Goal: Transaction & Acquisition: Obtain resource

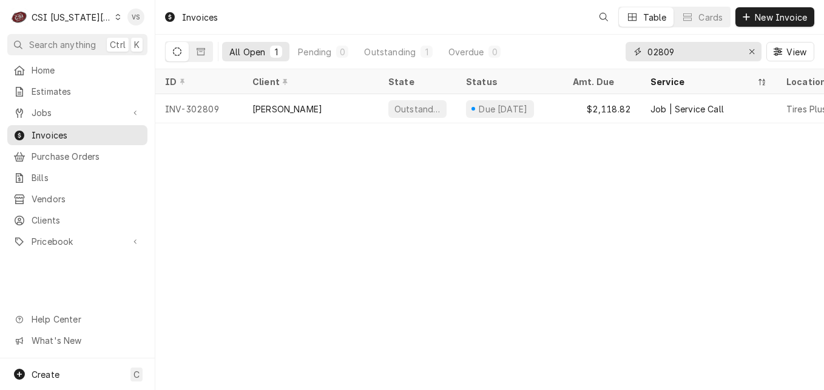
click at [673, 50] on input "02809" at bounding box center [692, 51] width 91 height 19
click at [592, 52] on div "All Open 1 Pending 0 Outstanding 1 Overdue 0 02809 View" at bounding box center [489, 52] width 649 height 34
type input "3"
click at [647, 53] on input "01921" at bounding box center [692, 51] width 91 height 19
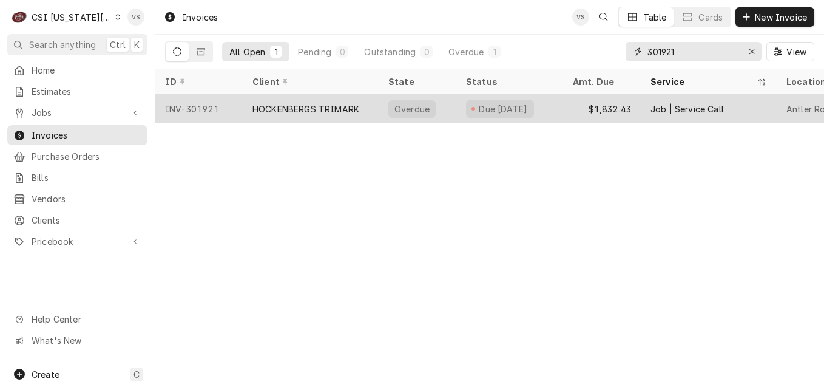
type input "301921"
click at [305, 106] on div "HOCKENBERGS TRIMARK" at bounding box center [305, 109] width 107 height 13
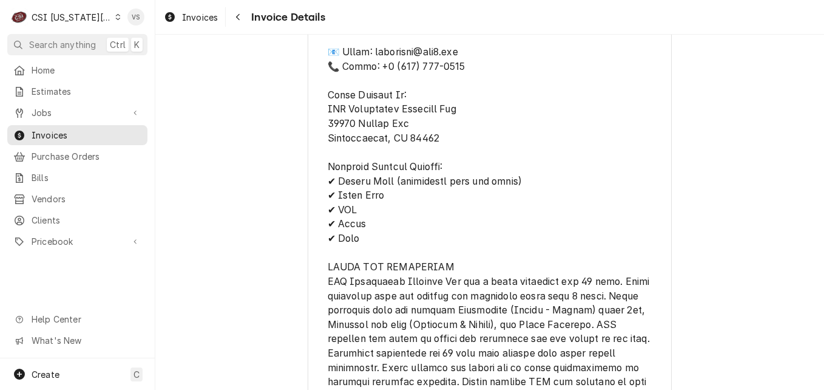
scroll to position [2802, 0]
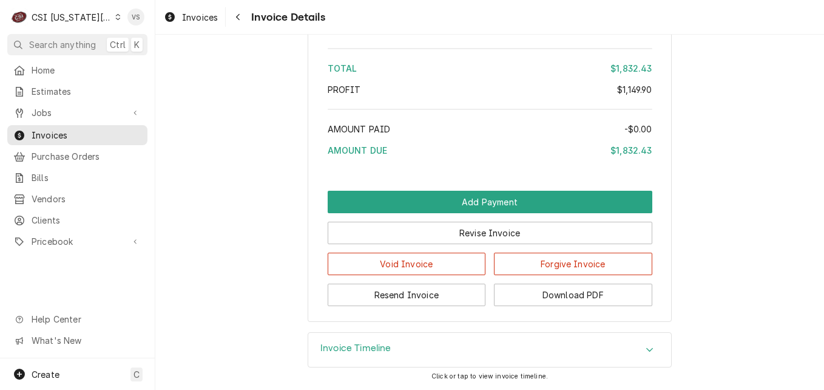
click at [646, 348] on icon "Accordion Header" at bounding box center [650, 350] width 8 height 10
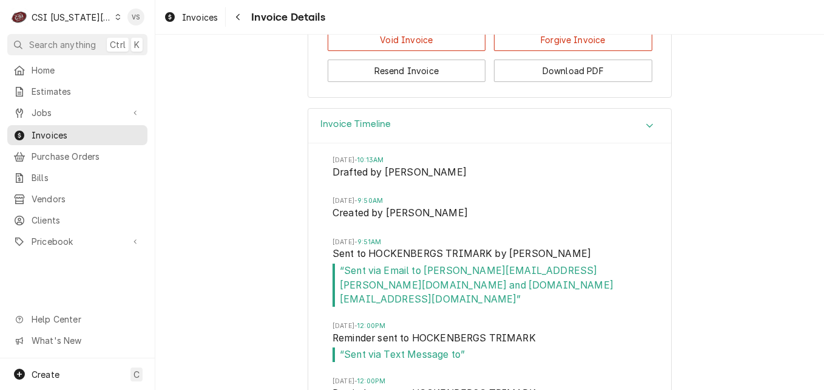
scroll to position [2984, 0]
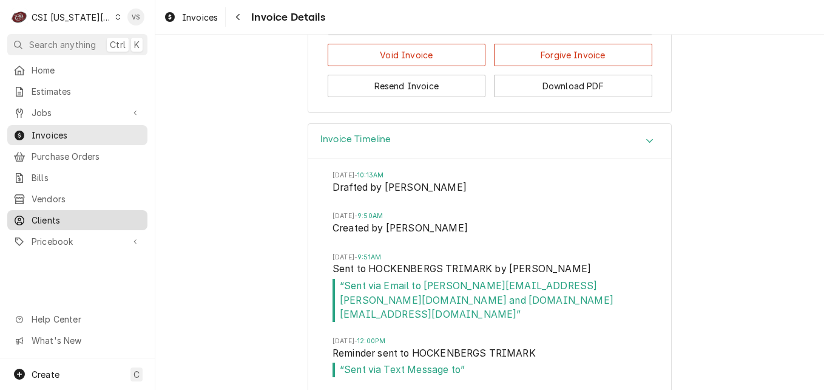
click at [56, 214] on span "Clients" at bounding box center [87, 220] width 110 height 13
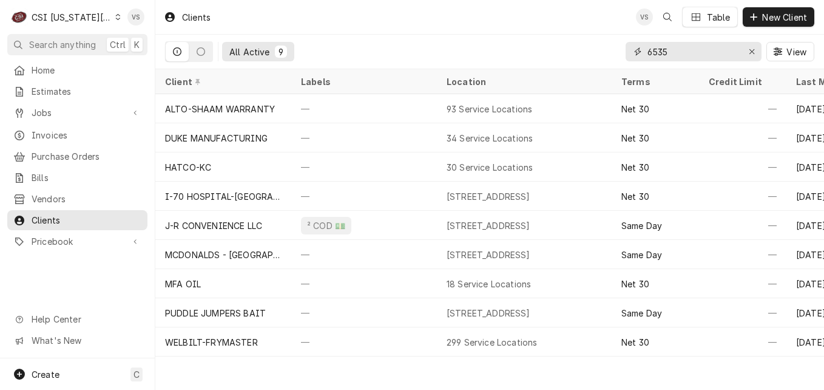
click at [638, 53] on div "6535" at bounding box center [694, 51] width 136 height 19
click at [677, 53] on input "6535" at bounding box center [692, 51] width 91 height 19
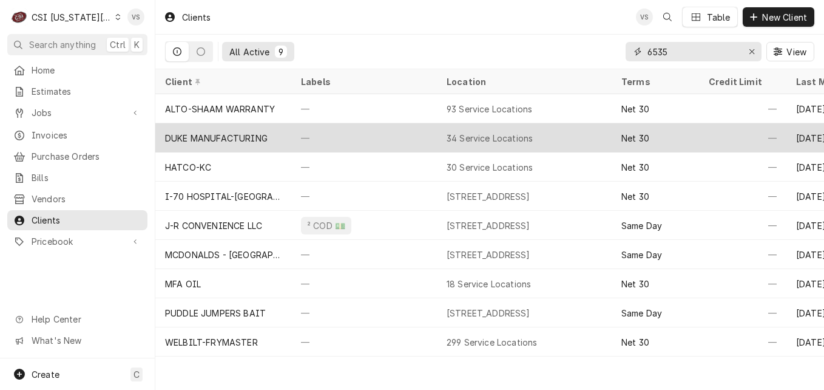
drag, startPoint x: 677, startPoint y: 53, endPoint x: 823, endPoint y: 143, distance: 171.6
click at [613, 54] on div "All Active 9 6535 View" at bounding box center [489, 52] width 649 height 34
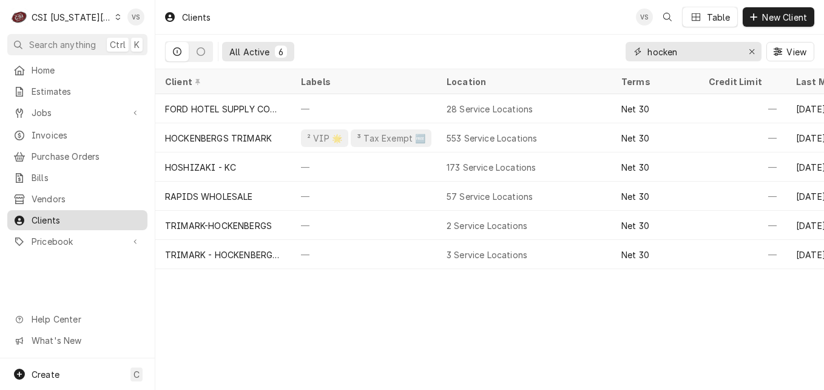
type input "hocken"
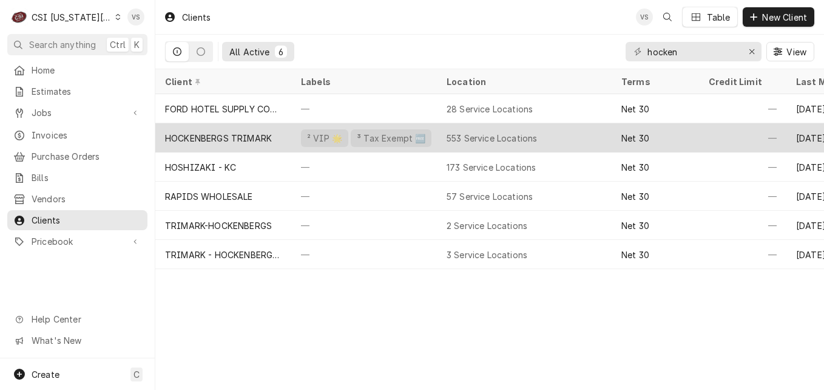
click at [249, 136] on div "HOCKENBERGS TRIMARK" at bounding box center [218, 138] width 107 height 13
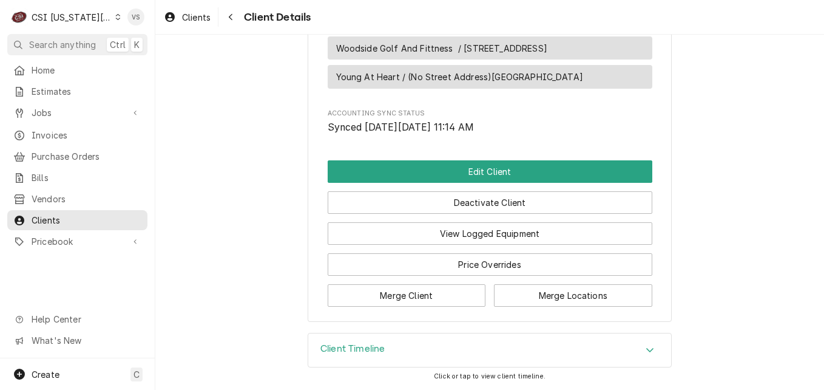
scroll to position [18610, 0]
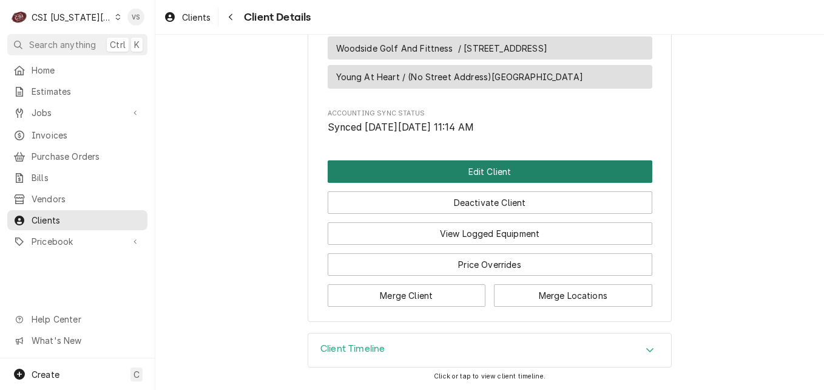
click at [393, 180] on button "Edit Client" at bounding box center [490, 171] width 325 height 22
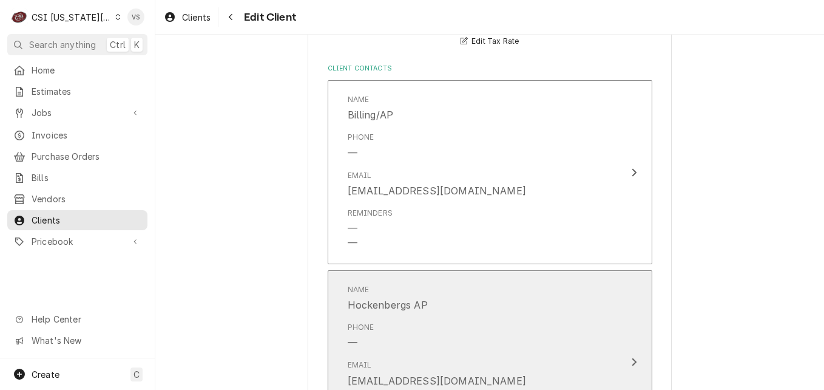
scroll to position [910, 0]
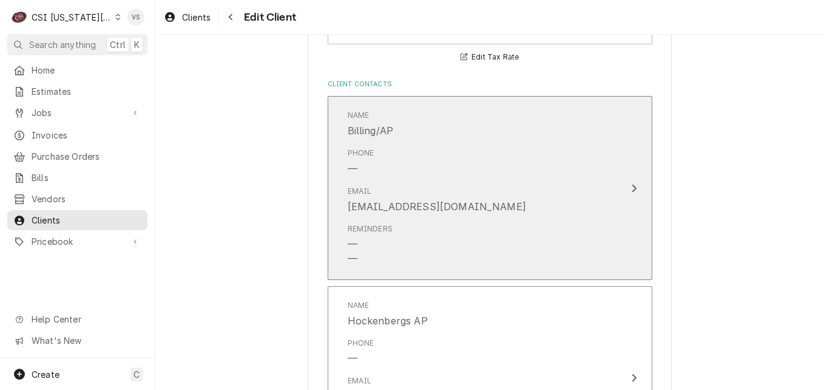
click at [556, 199] on div "Email oma.ap@trimarkusa.com" at bounding box center [477, 200] width 259 height 38
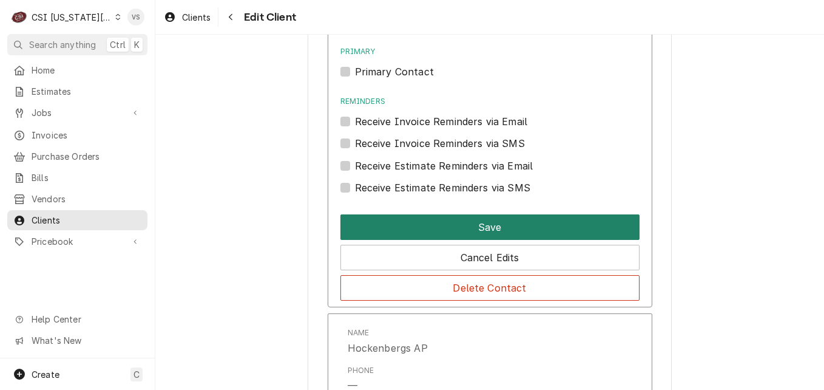
click at [491, 224] on button "Save" at bounding box center [489, 226] width 299 height 25
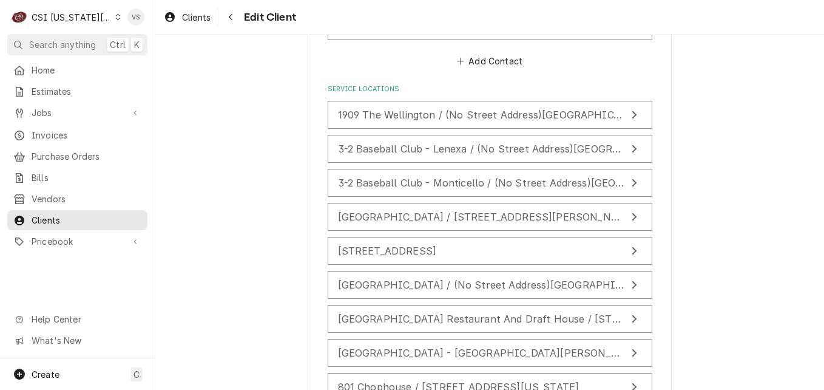
scroll to position [2123, 0]
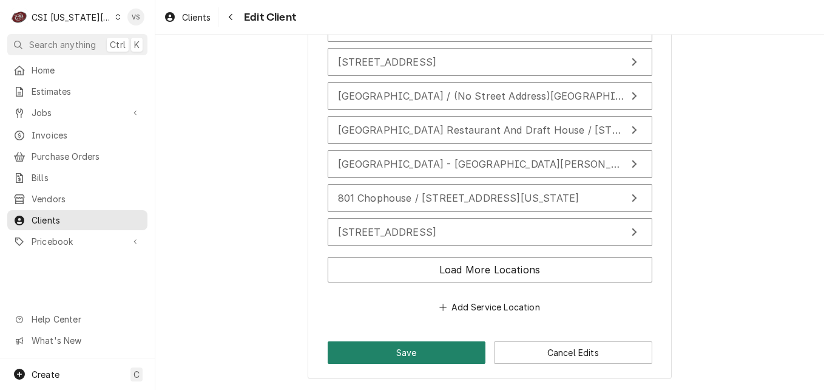
click at [410, 356] on button "Save" at bounding box center [407, 352] width 158 height 22
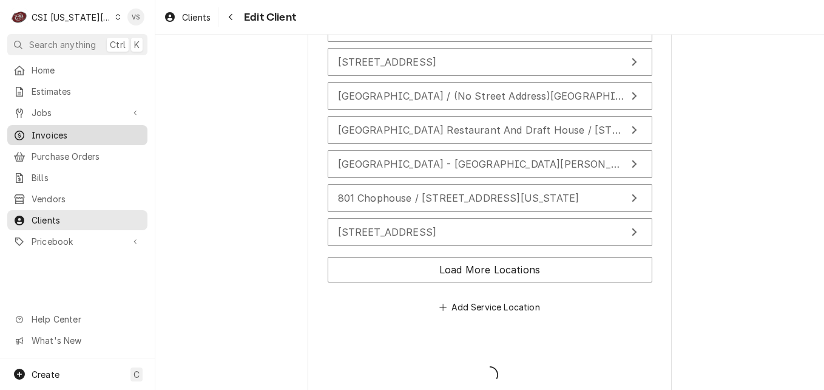
click at [51, 129] on span "Invoices" at bounding box center [87, 135] width 110 height 13
type textarea "x"
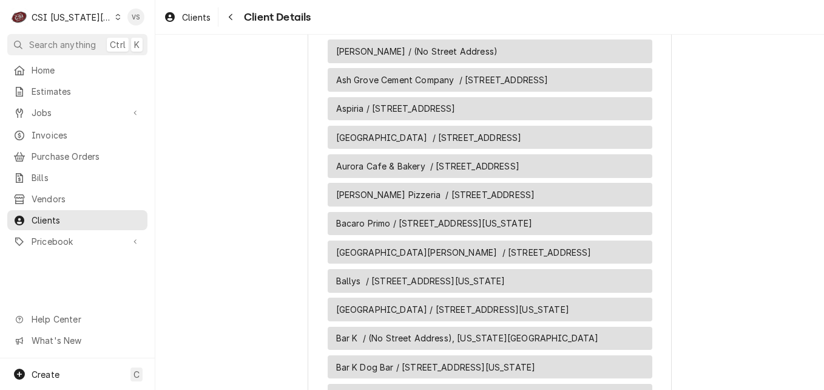
scroll to position [2002, 0]
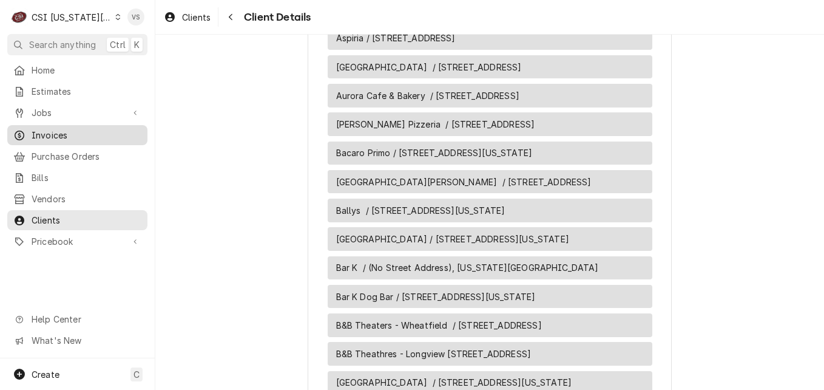
click at [51, 129] on span "Invoices" at bounding box center [87, 135] width 110 height 13
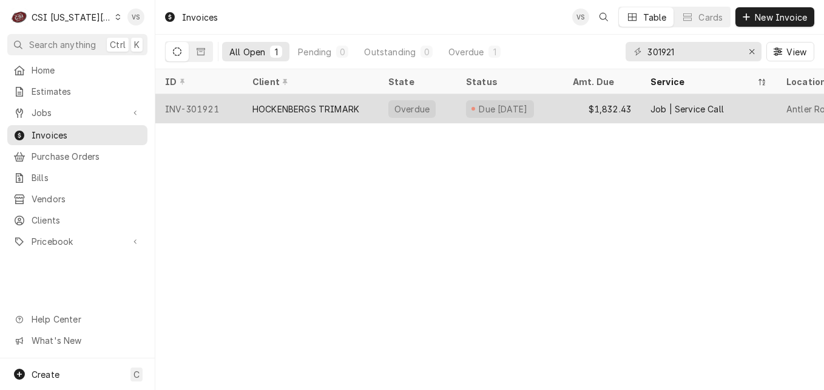
click at [341, 104] on div "HOCKENBERGS TRIMARK" at bounding box center [305, 109] width 107 height 13
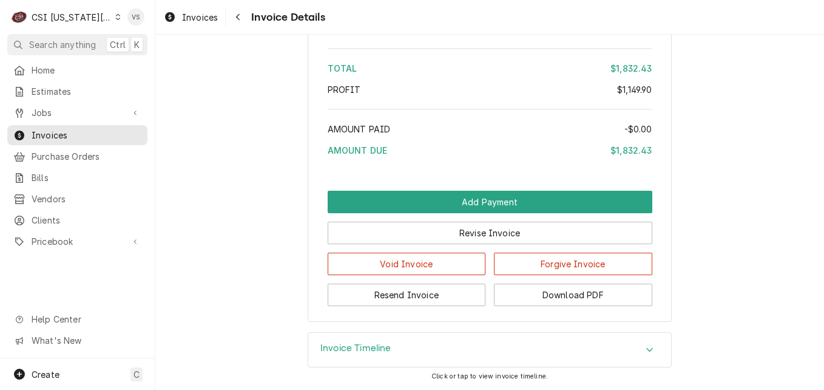
scroll to position [2802, 0]
click at [647, 350] on icon "Accordion Header" at bounding box center [650, 350] width 8 height 10
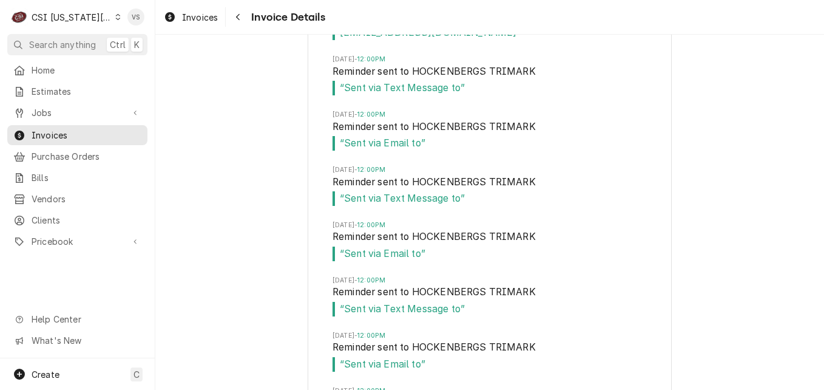
scroll to position [3205, 0]
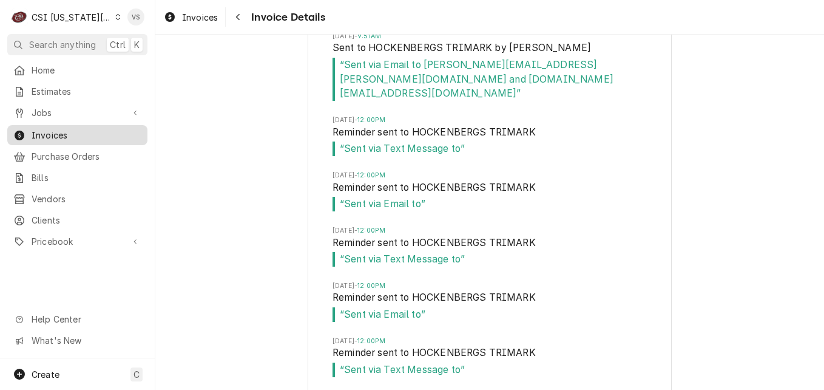
click at [66, 129] on span "Invoices" at bounding box center [87, 135] width 110 height 13
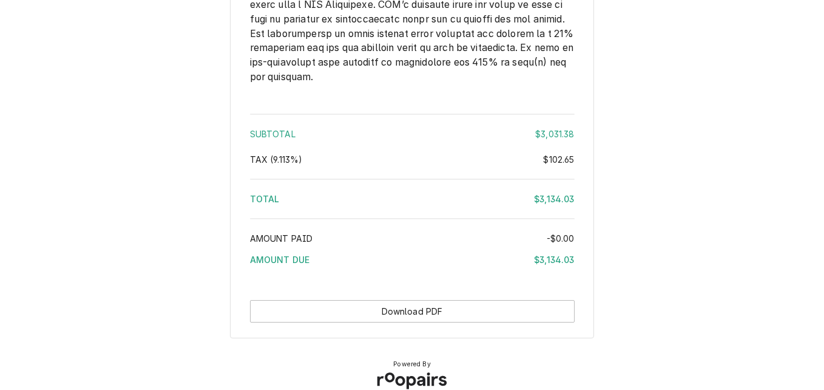
scroll to position [2344, 0]
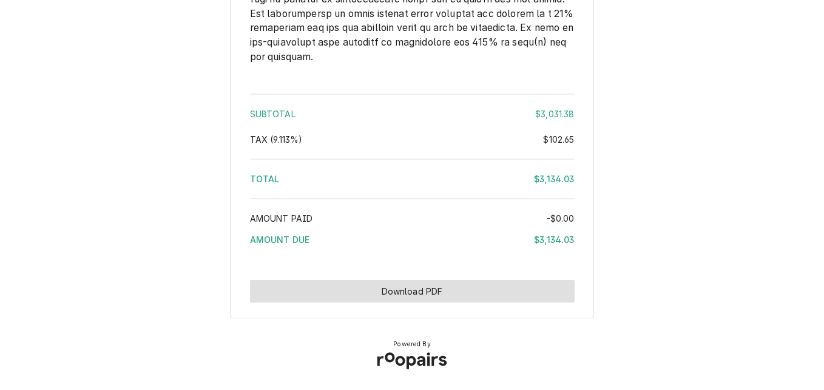
click at [485, 290] on button "Download PDF" at bounding box center [412, 291] width 325 height 22
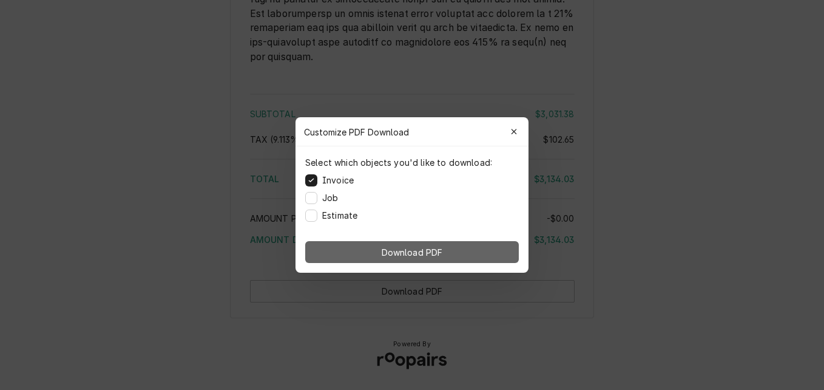
click at [476, 244] on button "Download PDF" at bounding box center [412, 252] width 214 height 22
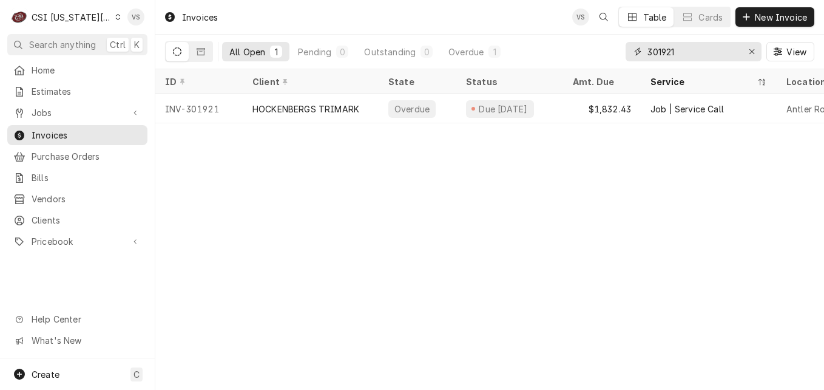
drag, startPoint x: 641, startPoint y: 52, endPoint x: 629, endPoint y: 52, distance: 11.5
click at [629, 52] on div "301921" at bounding box center [694, 51] width 136 height 19
type input "1"
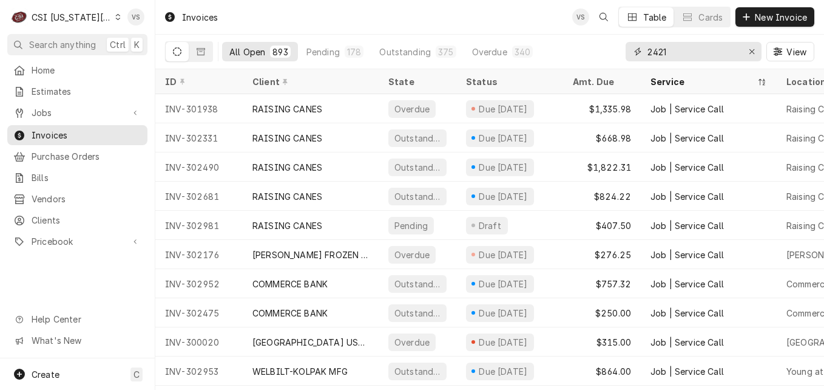
type input "2421"
click at [115, 19] on icon "Dynamic Content Wrapper" at bounding box center [117, 17] width 5 height 6
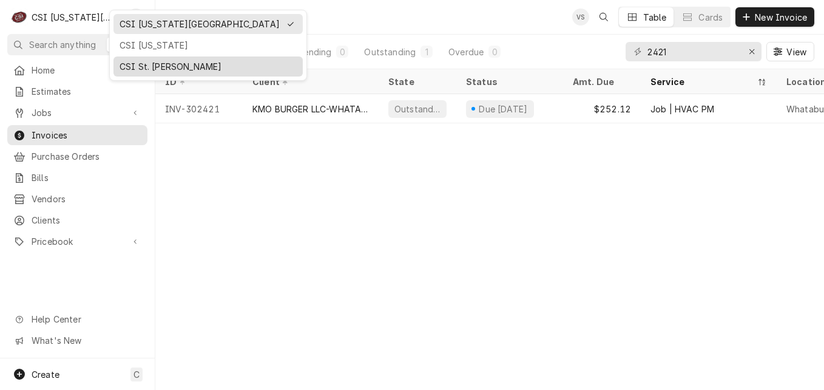
click at [135, 64] on div "CSI St. [PERSON_NAME]" at bounding box center [208, 66] width 177 height 13
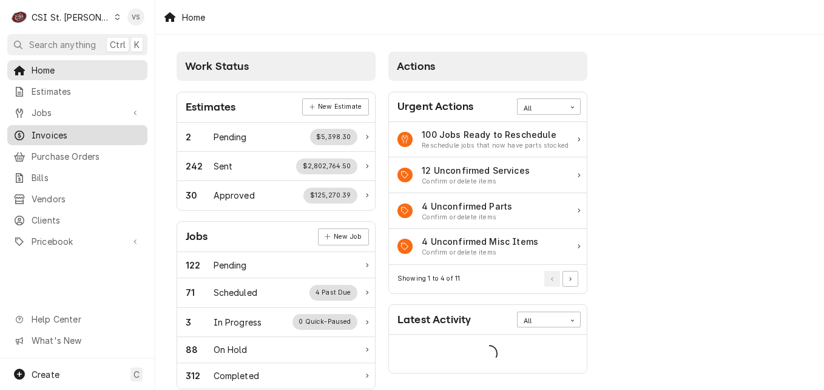
click at [61, 130] on span "Invoices" at bounding box center [87, 135] width 110 height 13
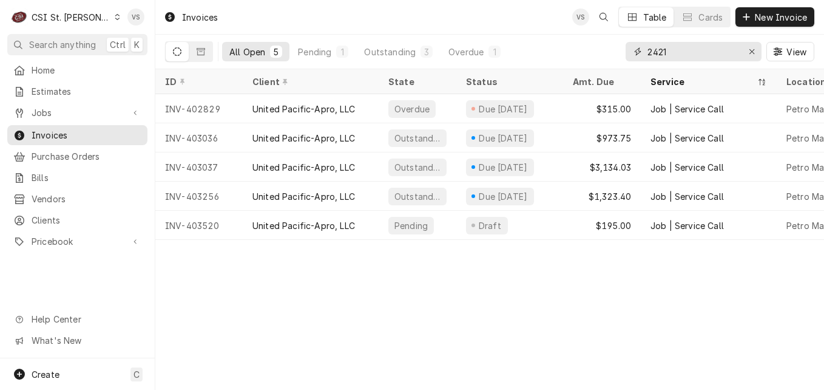
click at [647, 52] on input "2421" at bounding box center [692, 51] width 91 height 19
type input "12421"
click at [59, 88] on span "Estimates" at bounding box center [87, 91] width 110 height 13
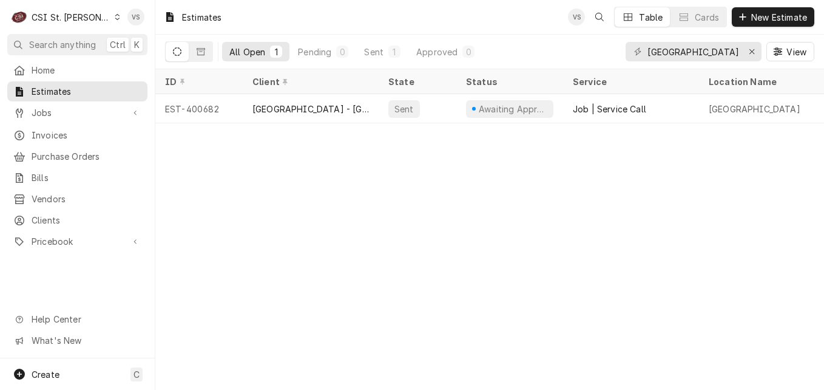
drag, startPoint x: 645, startPoint y: 50, endPoint x: 739, endPoint y: 57, distance: 94.3
click at [739, 57] on div "[GEOGRAPHIC_DATA]" at bounding box center [694, 51] width 136 height 19
drag, startPoint x: 739, startPoint y: 57, endPoint x: 736, endPoint y: 50, distance: 7.3
click at [736, 50] on input "CATHEDRAL TOWER" at bounding box center [692, 51] width 91 height 19
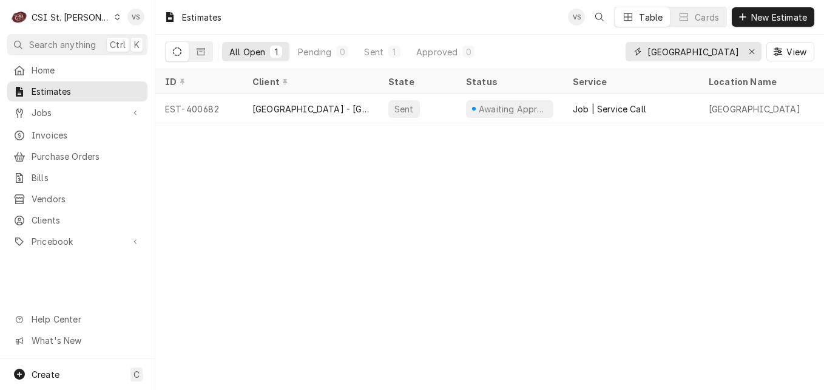
drag, startPoint x: 736, startPoint y: 50, endPoint x: 590, endPoint y: 50, distance: 146.2
click at [590, 50] on div "All Open 1 Pending 0 Sent 1 Approved 0 CATHEDRAL TOWER View" at bounding box center [489, 52] width 649 height 34
type input "4"
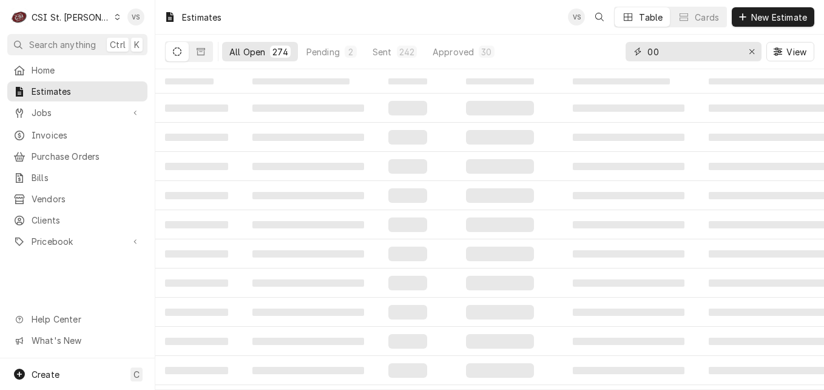
type input "0"
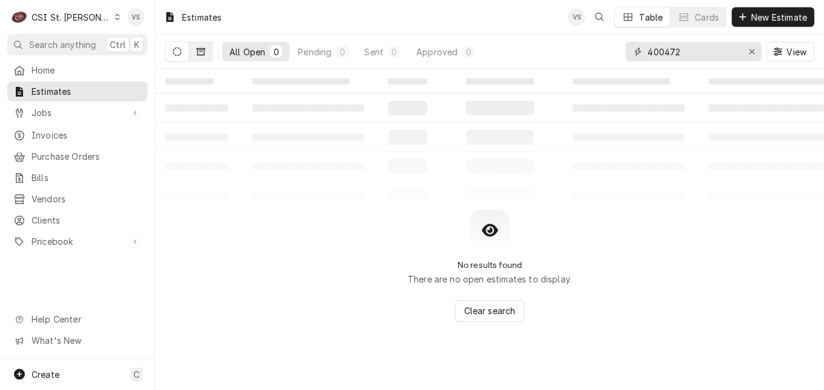
type input "400472"
click at [204, 58] on button "Dynamic Content Wrapper" at bounding box center [200, 51] width 23 height 19
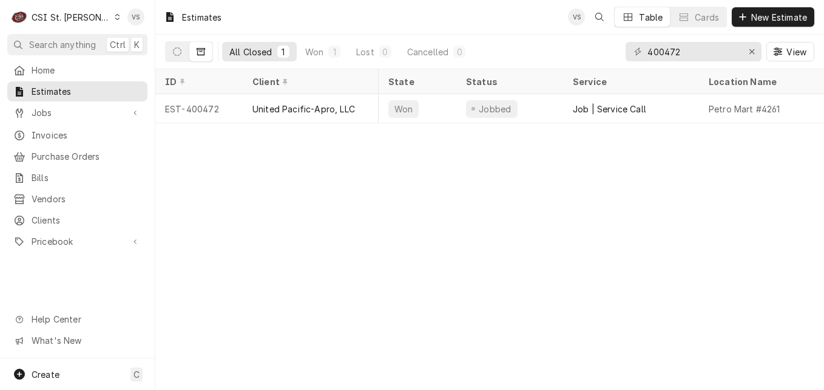
scroll to position [0, 585]
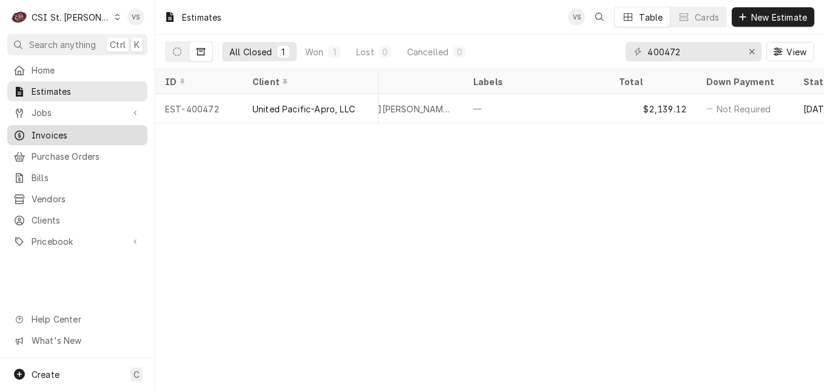
click at [63, 131] on span "Invoices" at bounding box center [87, 135] width 110 height 13
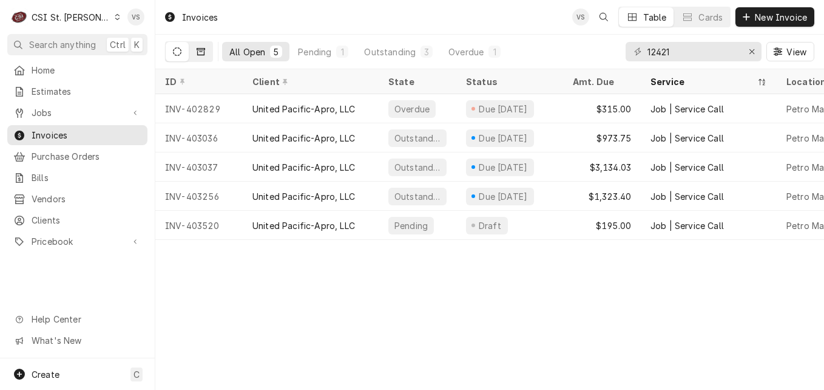
click at [208, 59] on button "Dynamic Content Wrapper" at bounding box center [200, 51] width 23 height 19
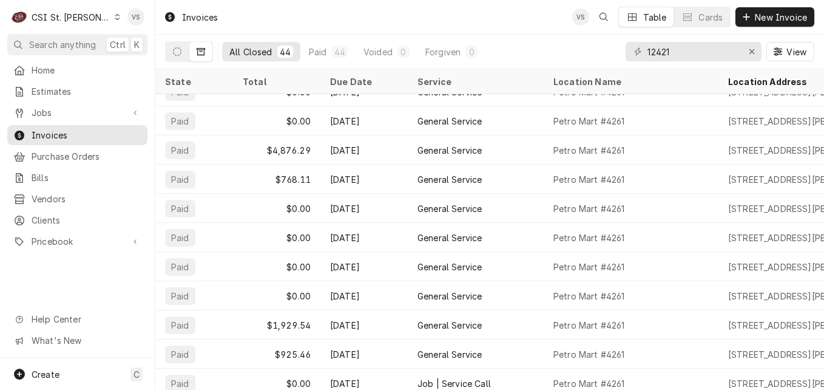
scroll to position [569, 0]
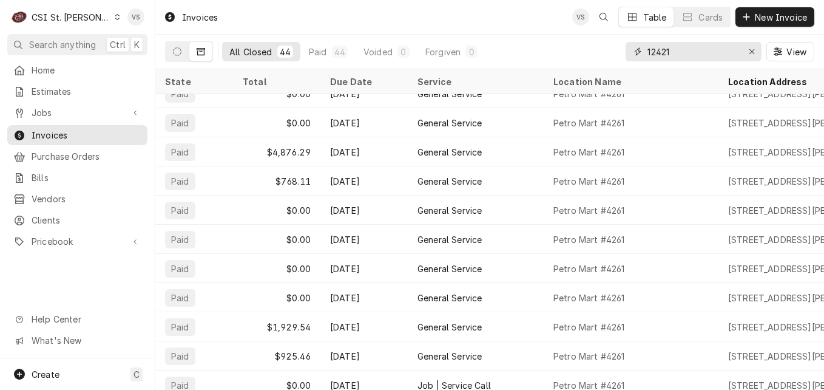
click at [680, 52] on input "12421" at bounding box center [692, 51] width 91 height 19
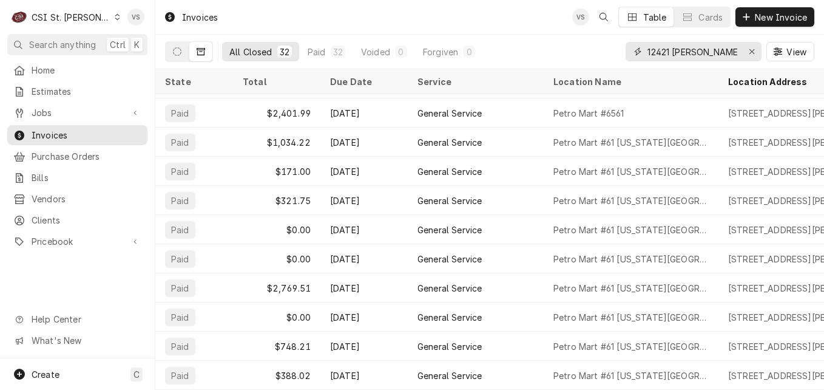
scroll to position [0, 0]
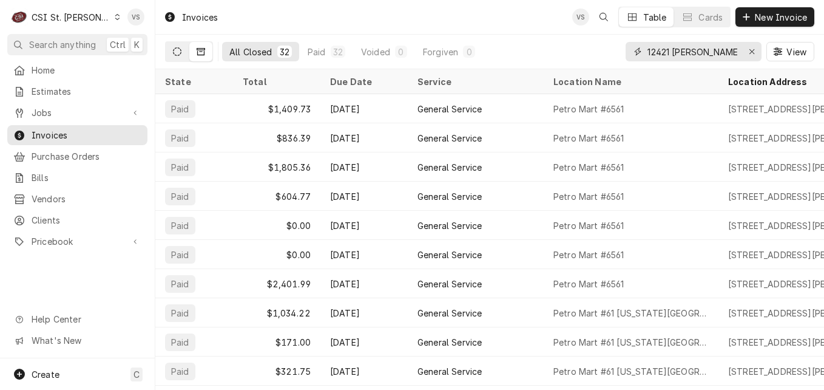
type input "12421 DORSETT"
click at [182, 56] on button "Dynamic Content Wrapper" at bounding box center [177, 51] width 23 height 19
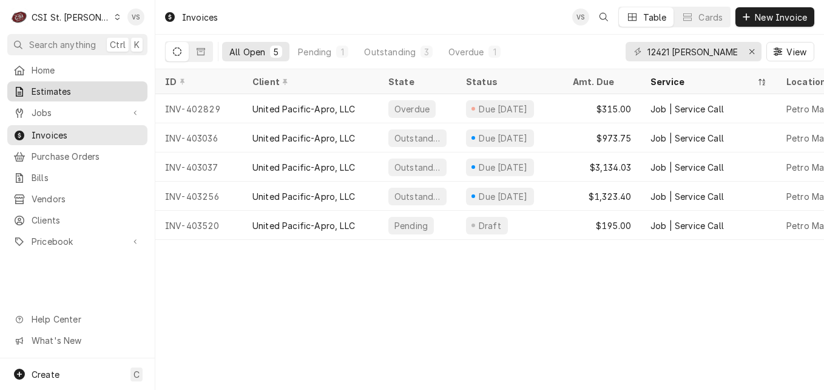
click at [66, 89] on span "Estimates" at bounding box center [87, 91] width 110 height 13
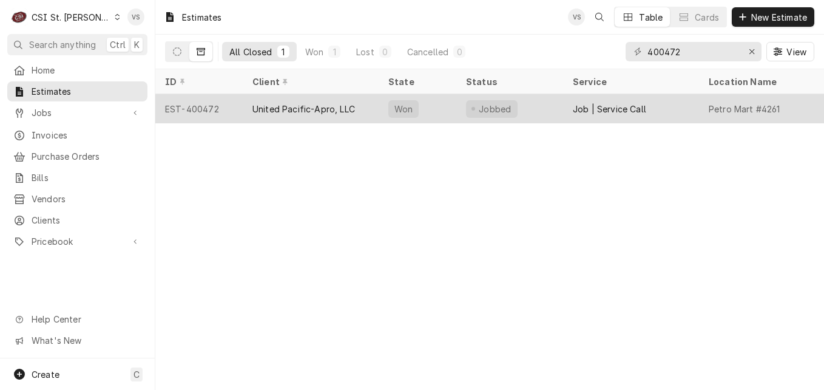
click at [268, 106] on div "United Pacific-Apro, LLC" at bounding box center [303, 109] width 103 height 13
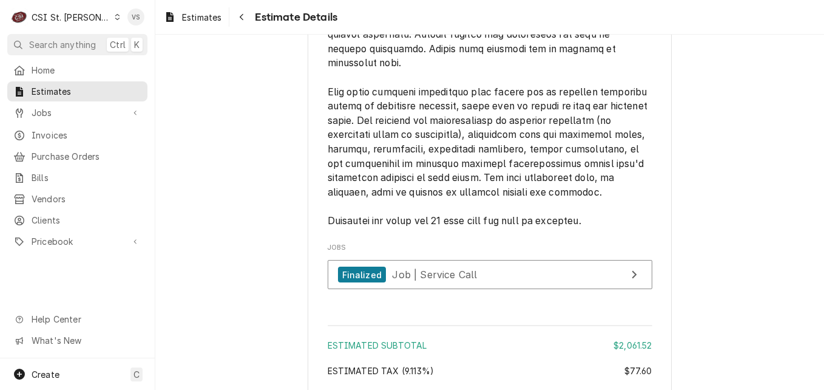
scroll to position [2427, 0]
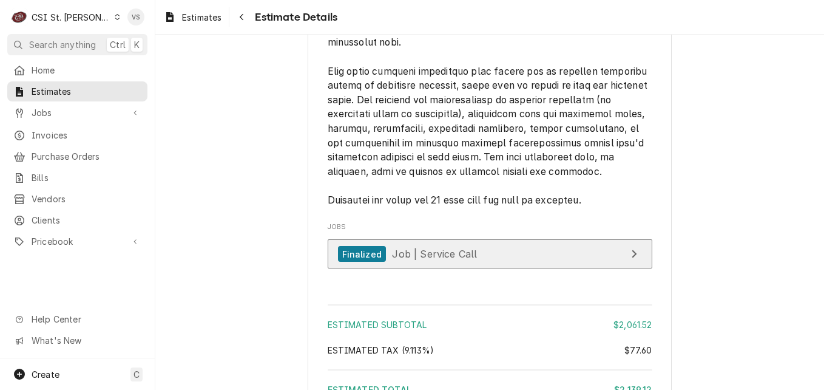
click at [459, 262] on div "Finalized Job | Service Call" at bounding box center [408, 254] width 140 height 16
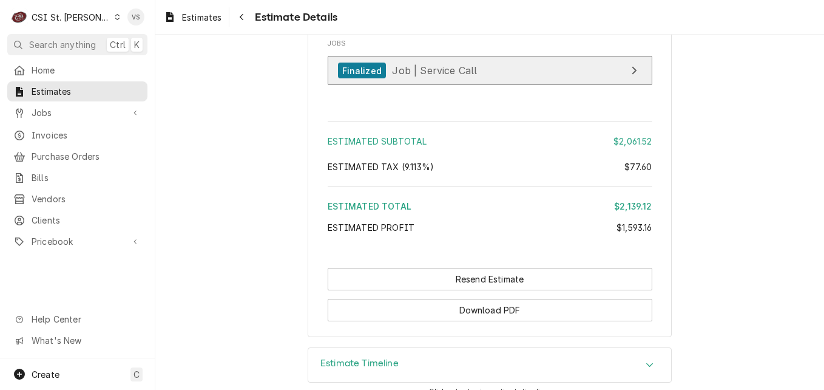
scroll to position [2590, 0]
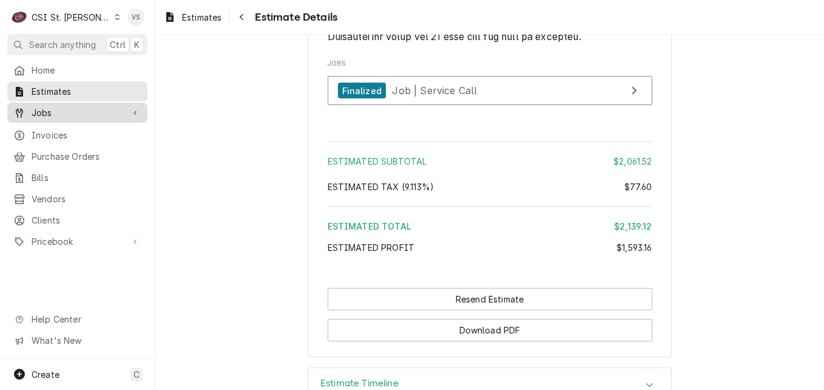
click at [49, 112] on span "Jobs" at bounding box center [78, 112] width 92 height 13
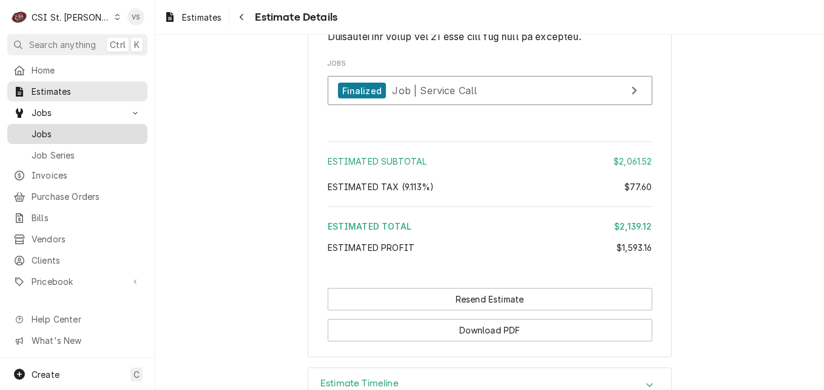
click at [56, 132] on span "Jobs" at bounding box center [87, 133] width 110 height 13
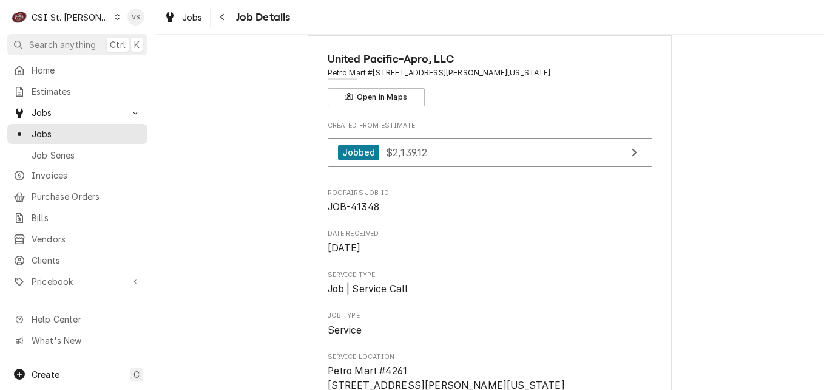
scroll to position [61, 0]
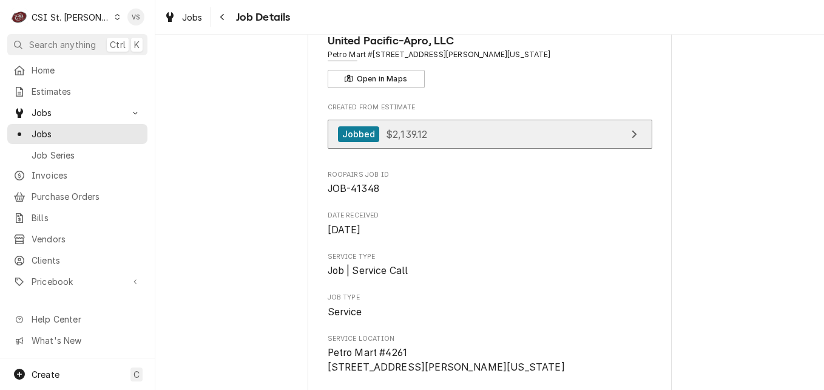
click at [448, 139] on link "Jobbed $2,139.12" at bounding box center [490, 135] width 325 height 30
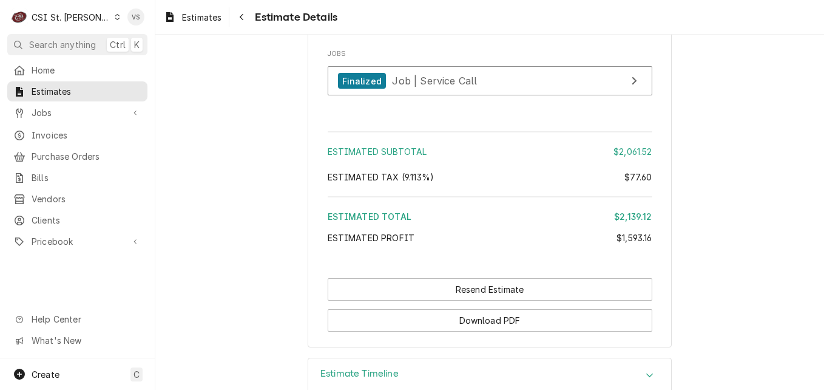
scroll to position [2609, 0]
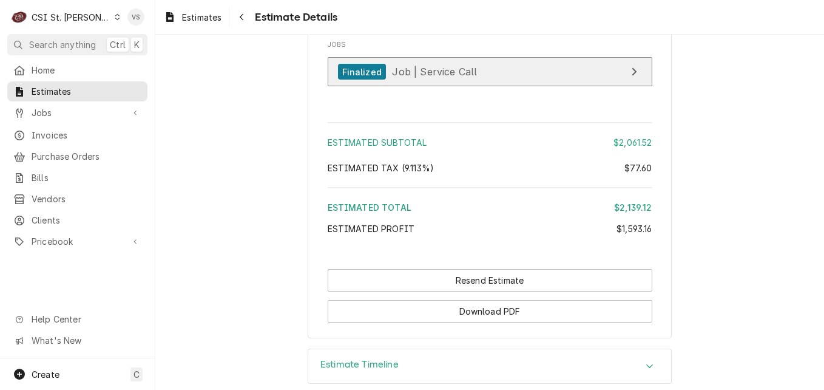
click at [430, 78] on span "Job | Service Call" at bounding box center [434, 72] width 85 height 12
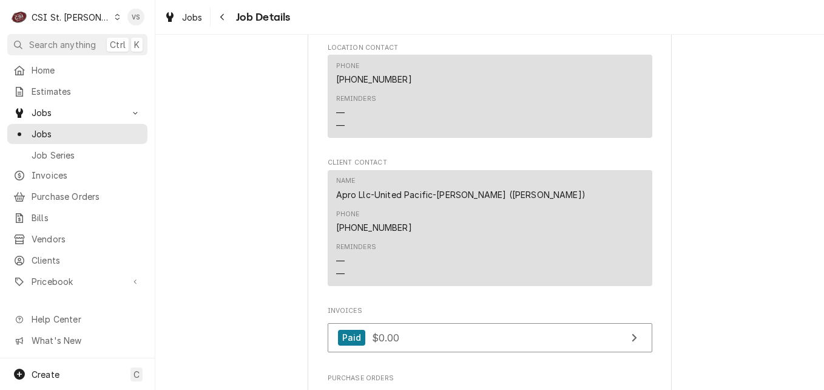
scroll to position [1517, 0]
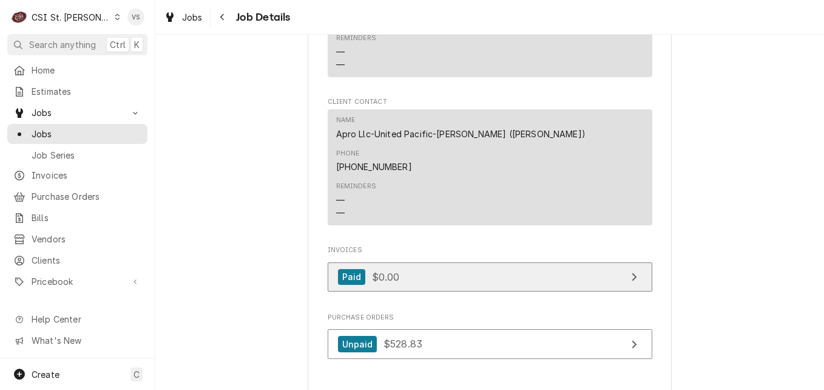
click at [439, 262] on link "Paid $0.00" at bounding box center [490, 277] width 325 height 30
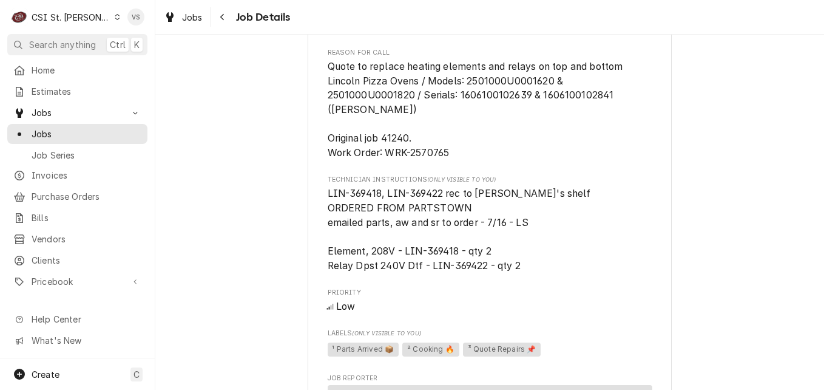
scroll to position [971, 0]
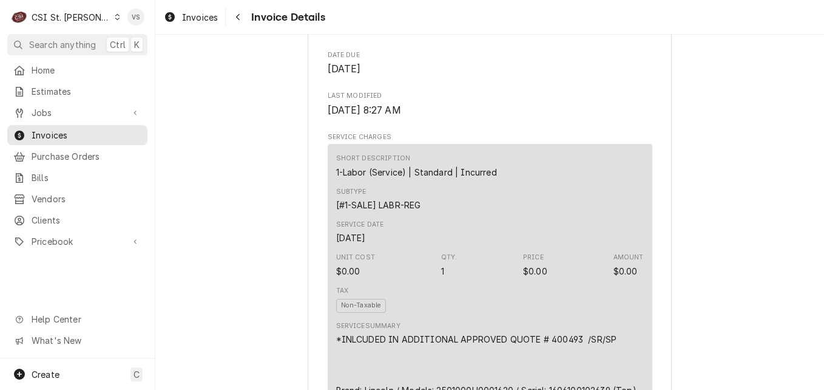
scroll to position [789, 0]
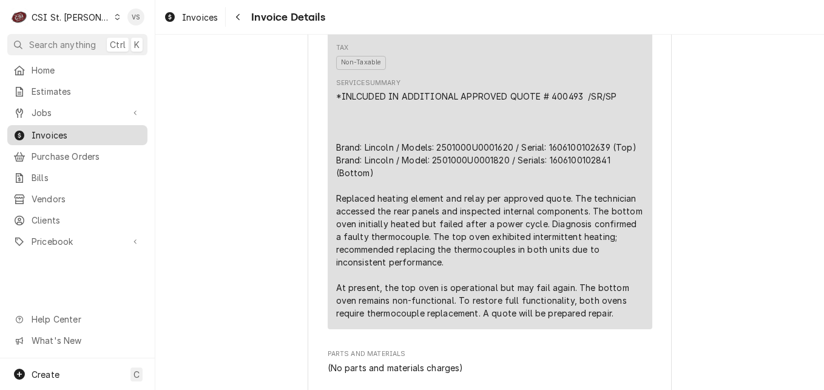
click at [67, 129] on span "Invoices" at bounding box center [87, 135] width 110 height 13
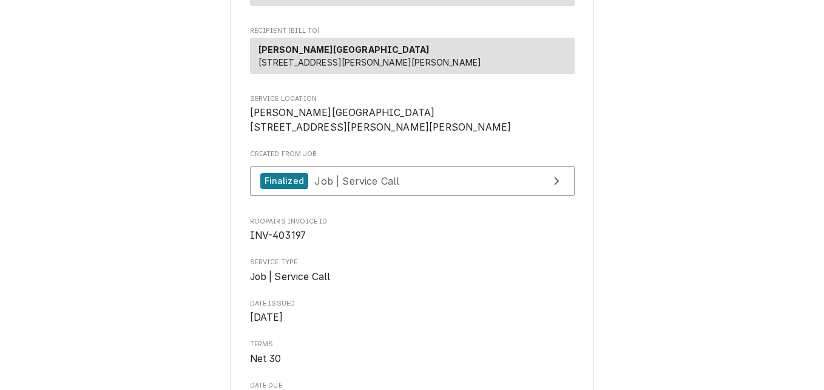
scroll to position [121, 0]
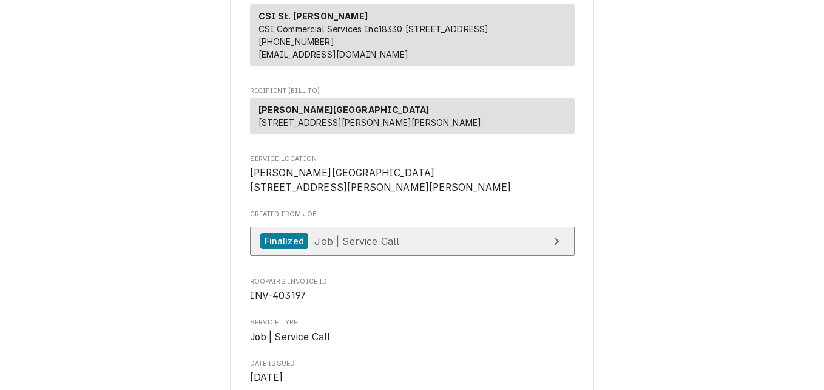
click at [412, 256] on link "Finalized Job | Service Call" at bounding box center [412, 241] width 325 height 30
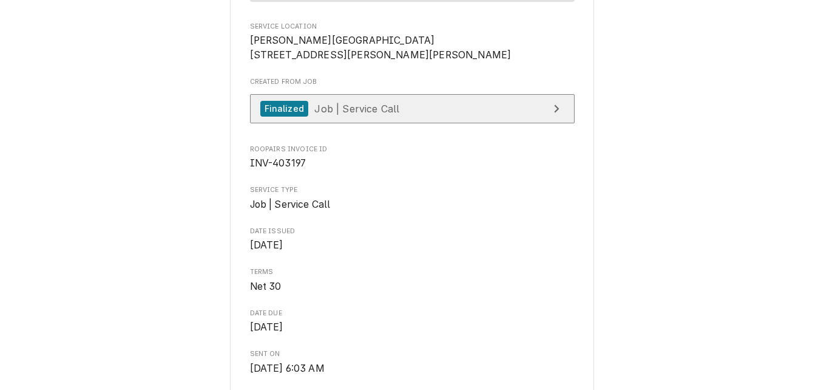
scroll to position [243, 0]
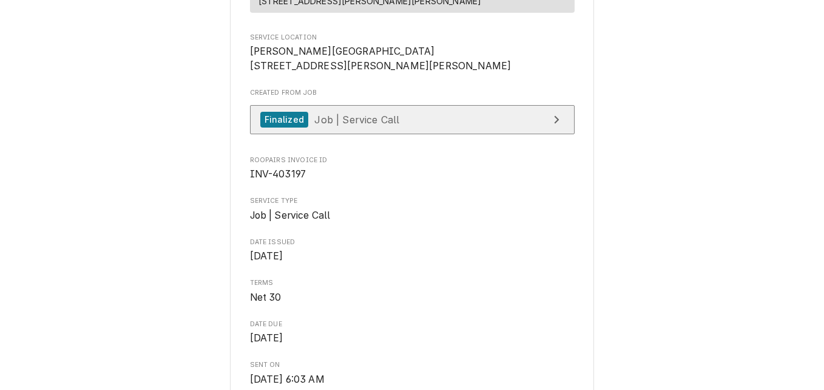
click at [396, 135] on link "Finalized Job | Service Call" at bounding box center [412, 120] width 325 height 30
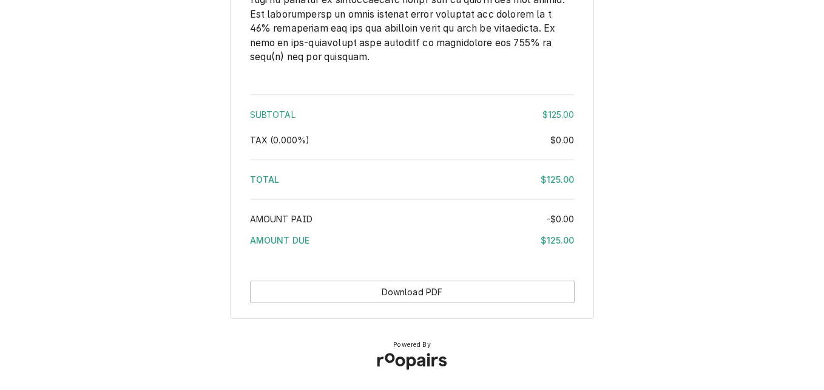
scroll to position [1622, 0]
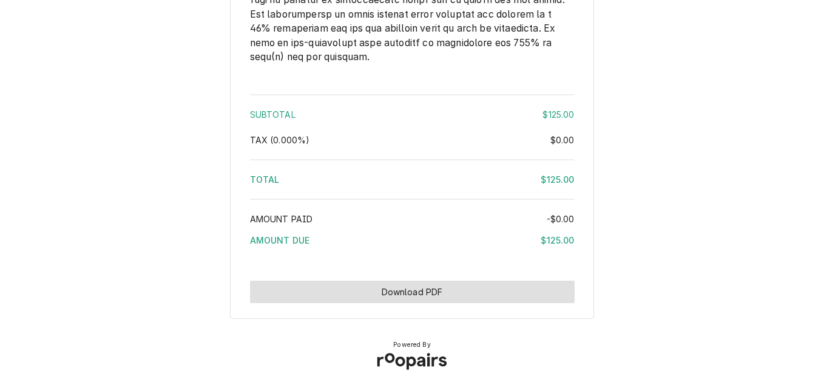
click at [473, 281] on button "Download PDF" at bounding box center [412, 291] width 325 height 22
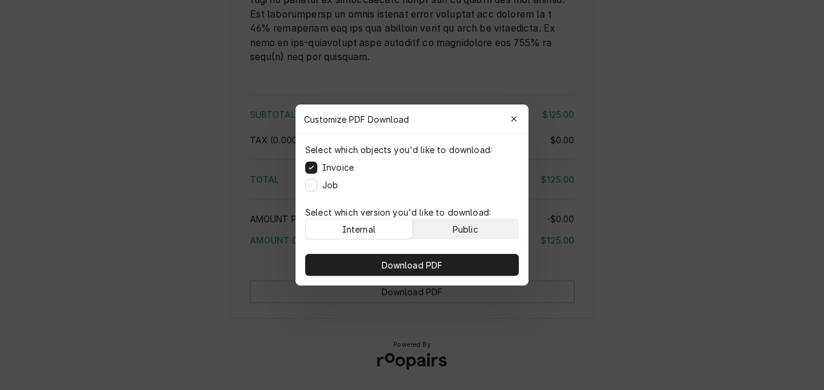
click at [481, 223] on button "Public" at bounding box center [466, 228] width 106 height 19
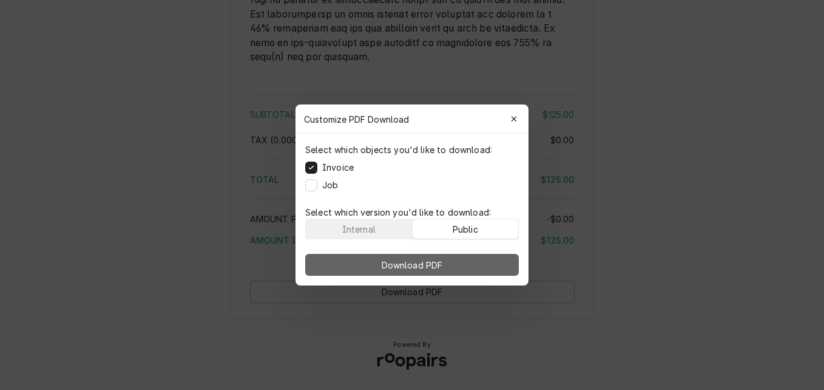
click at [475, 259] on button "Download PDF" at bounding box center [412, 265] width 214 height 22
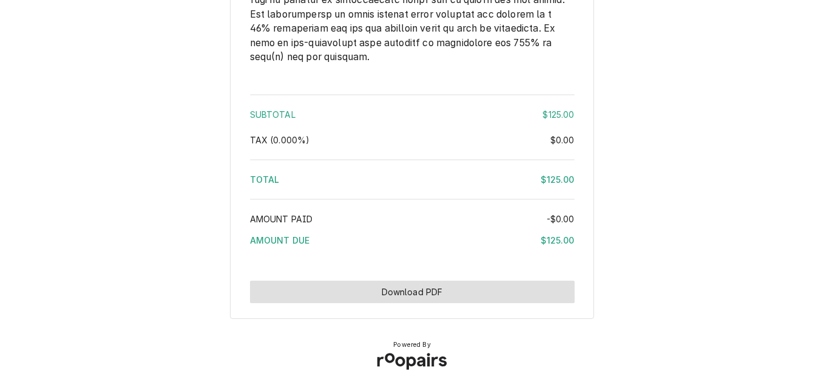
click at [457, 297] on button "Download PDF" at bounding box center [412, 291] width 325 height 22
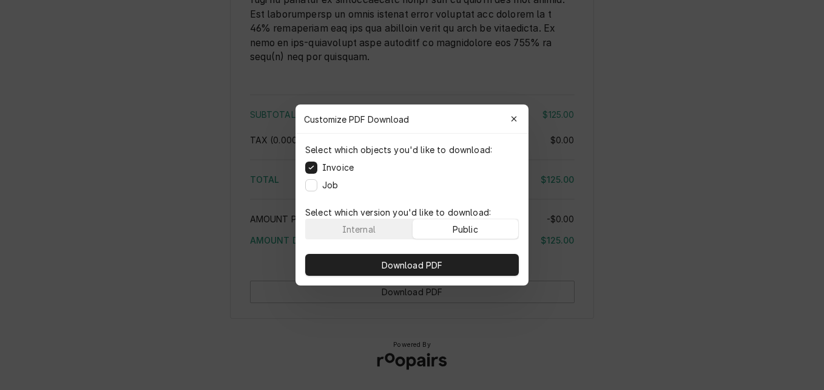
click at [474, 226] on div "Public" at bounding box center [465, 229] width 25 height 13
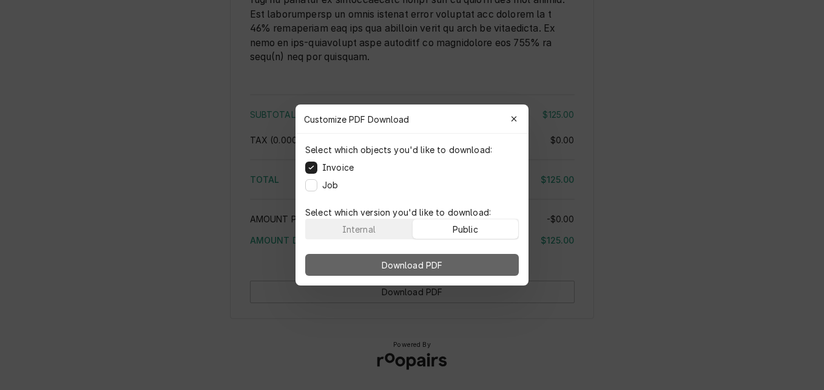
click at [471, 264] on button "Download PDF" at bounding box center [412, 265] width 214 height 22
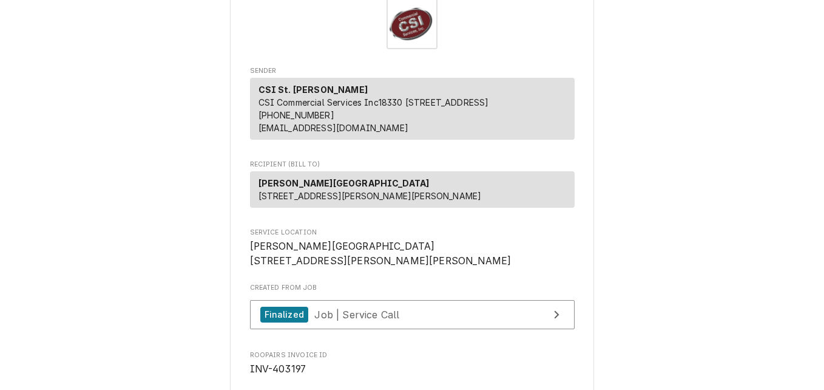
scroll to position [44, 0]
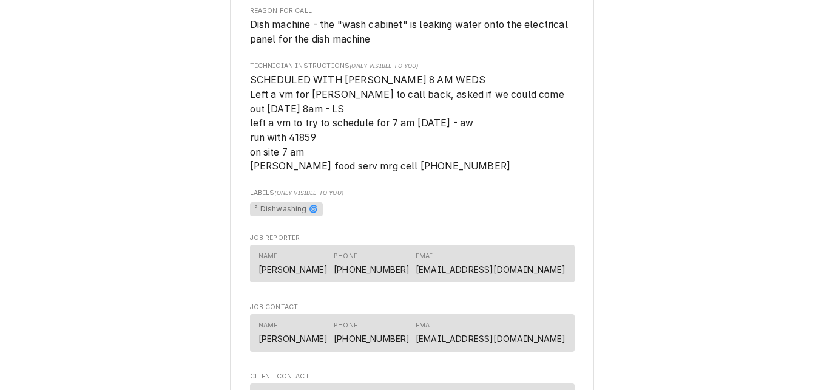
scroll to position [552, 0]
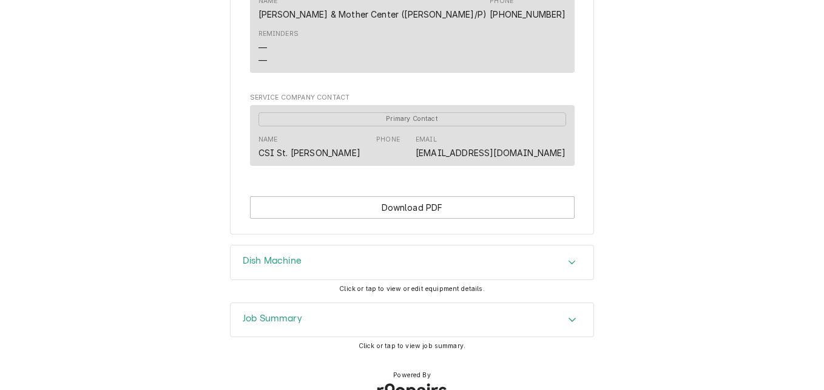
scroll to position [1037, 0]
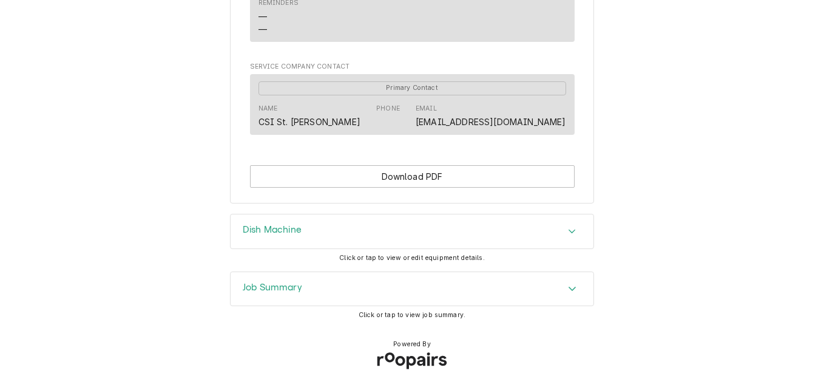
click at [380, 285] on div "Job Summary" at bounding box center [412, 289] width 363 height 34
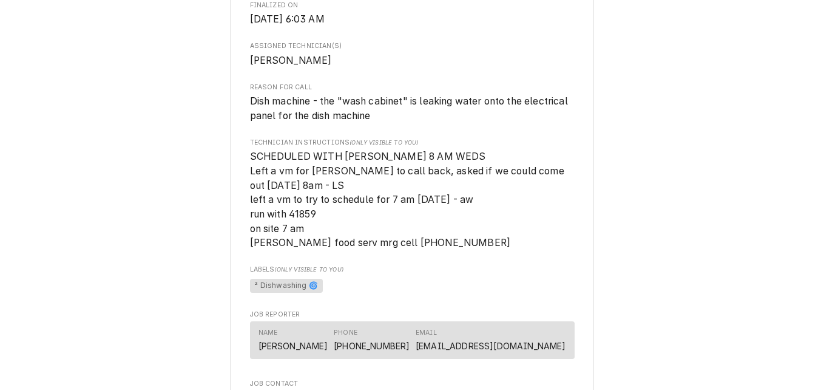
scroll to position [497, 0]
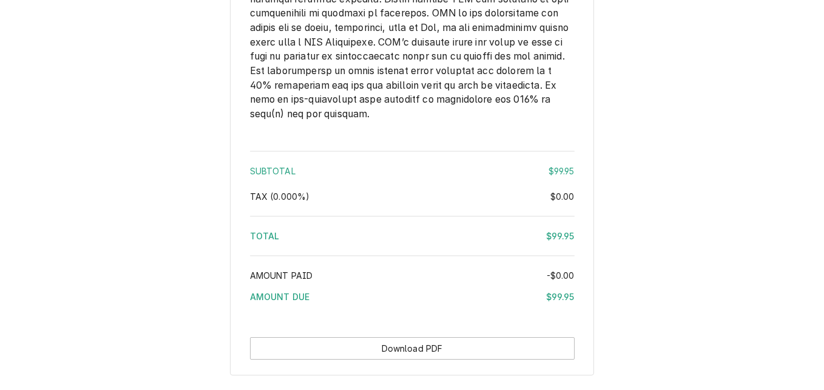
scroll to position [1855, 0]
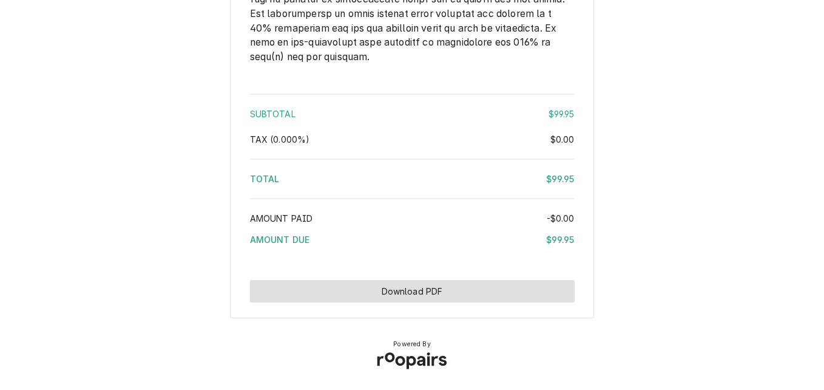
click at [454, 289] on button "Download PDF" at bounding box center [412, 291] width 325 height 22
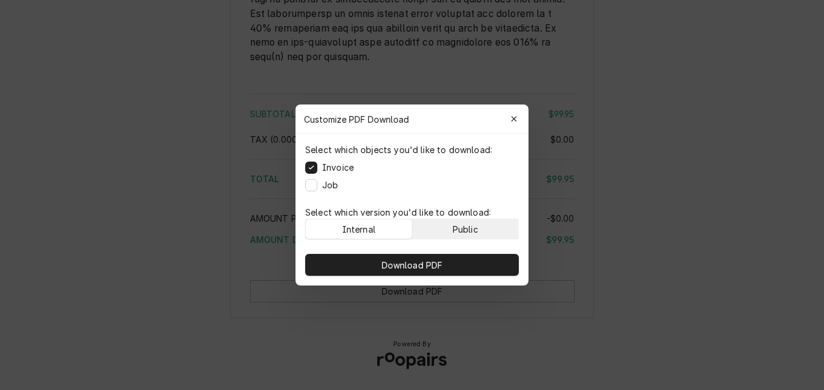
click at [458, 223] on div "Public" at bounding box center [465, 229] width 25 height 13
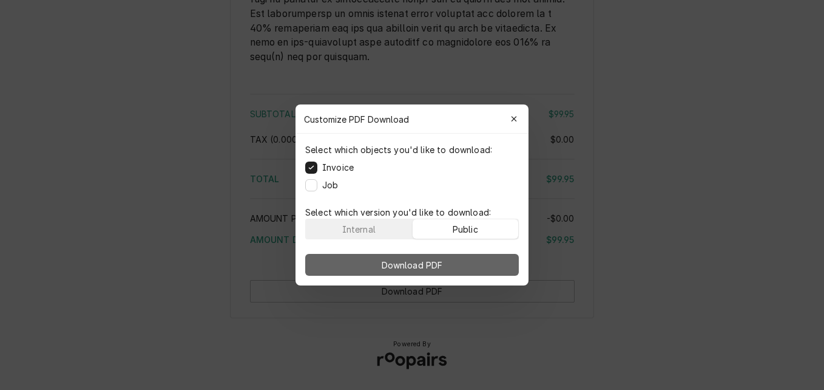
click at [461, 257] on button "Download PDF" at bounding box center [412, 265] width 214 height 22
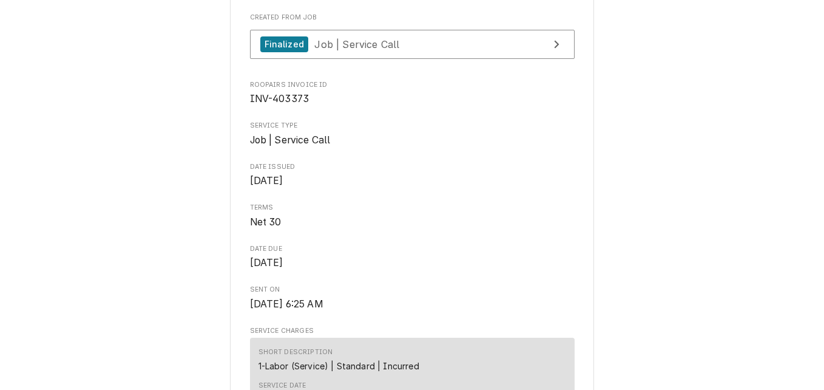
scroll to position [278, 0]
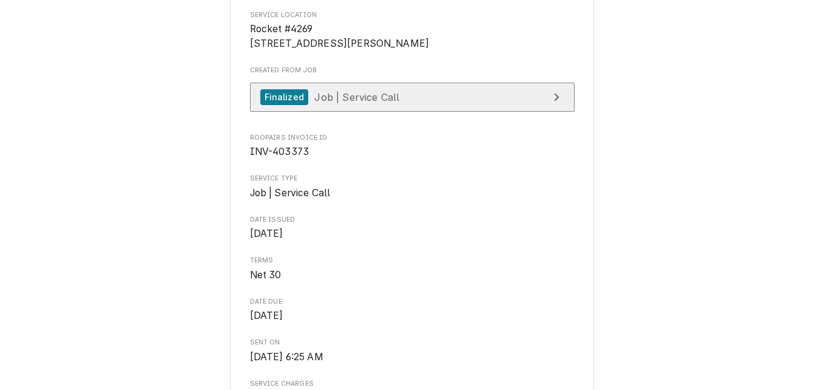
click at [361, 103] on span "Job | Service Call" at bounding box center [356, 96] width 85 height 12
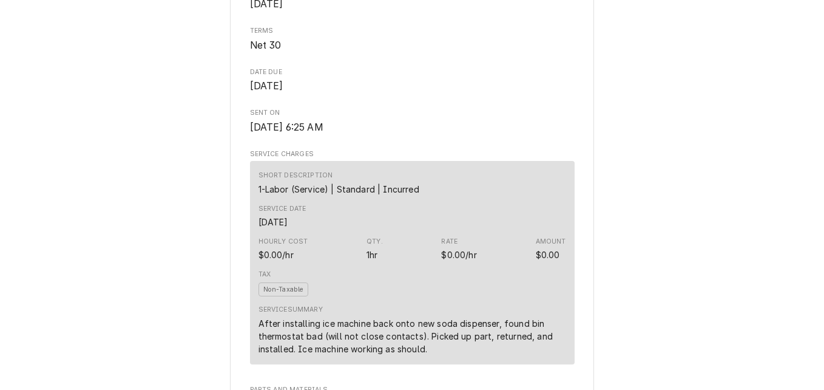
scroll to position [399, 0]
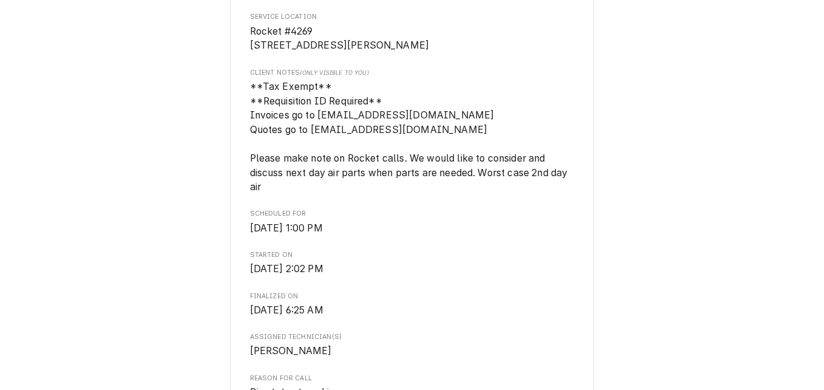
scroll to position [784, 0]
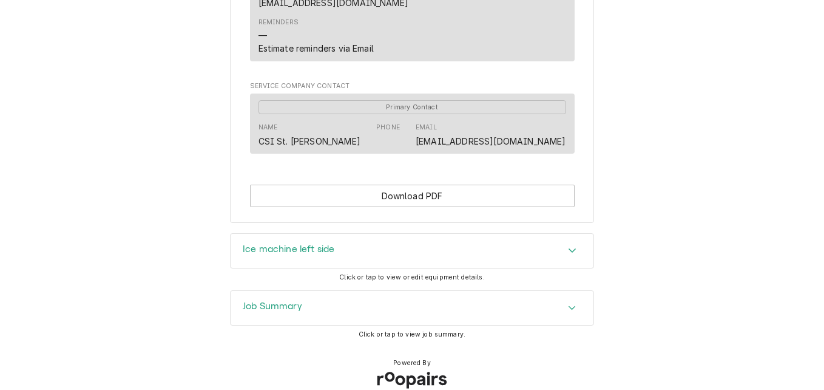
click at [372, 291] on div "Job Summary" at bounding box center [412, 308] width 363 height 34
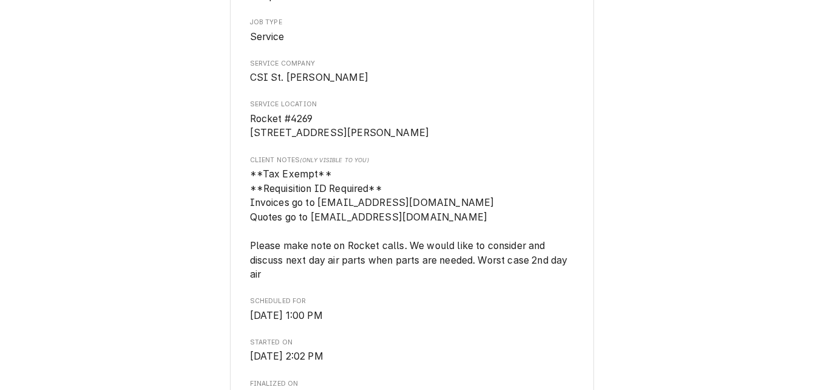
scroll to position [209, 0]
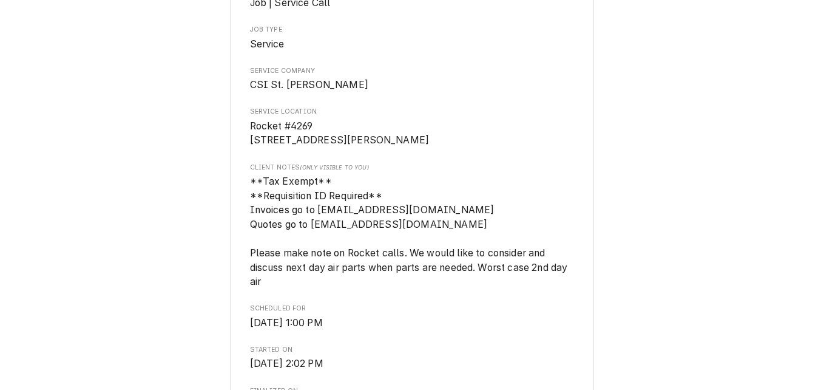
drag, startPoint x: 248, startPoint y: 137, endPoint x: 362, endPoint y: 155, distance: 115.5
click at [362, 147] on span "Rocket #4269 2240 N 3rd St St Charles, MO 63301" at bounding box center [412, 133] width 325 height 29
drag, startPoint x: 362, startPoint y: 155, endPoint x: 299, endPoint y: 147, distance: 63.7
copy span "2240 N 3rd St St Charles, MO 63301"
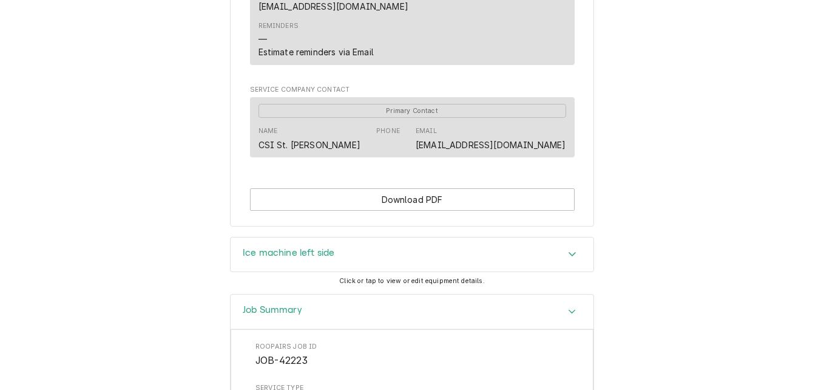
scroll to position [633, 0]
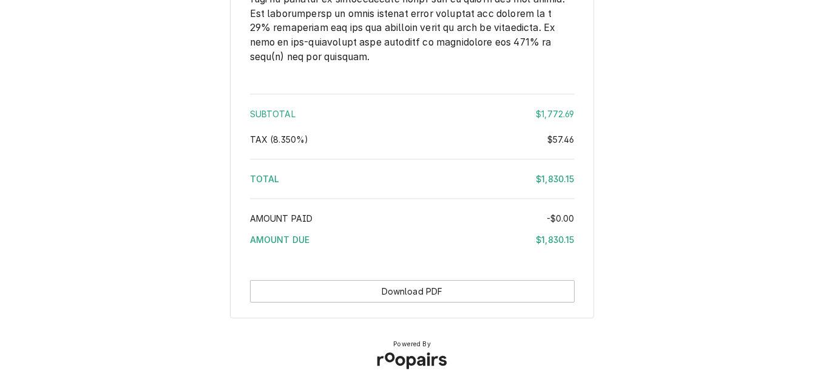
scroll to position [2337, 0]
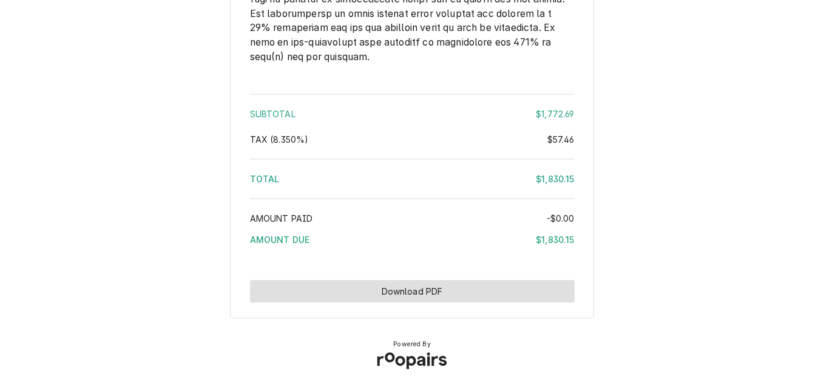
click at [370, 297] on button "Download PDF" at bounding box center [412, 291] width 325 height 22
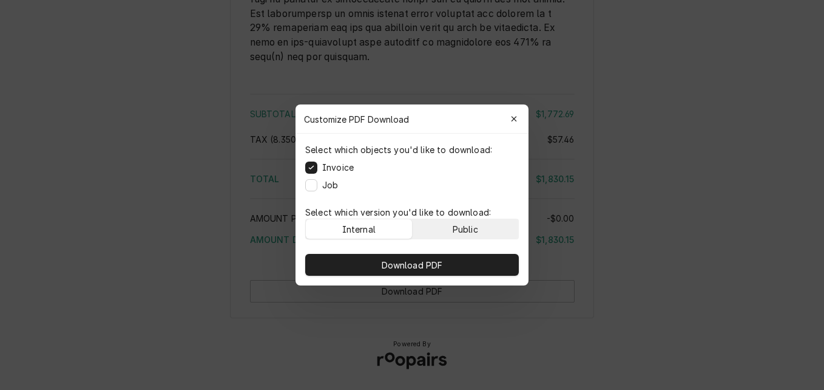
click at [446, 229] on button "Public" at bounding box center [466, 228] width 106 height 19
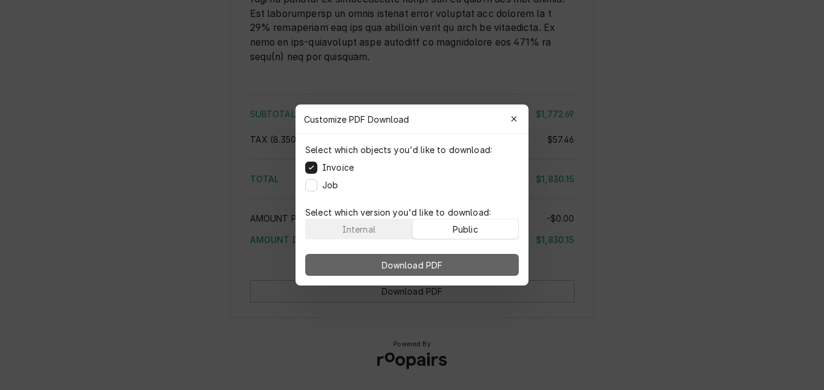
click at [445, 263] on button "Download PDF" at bounding box center [412, 265] width 214 height 22
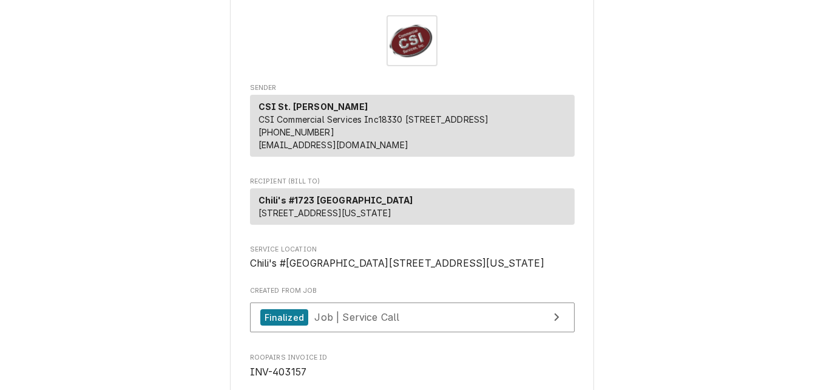
scroll to position [0, 0]
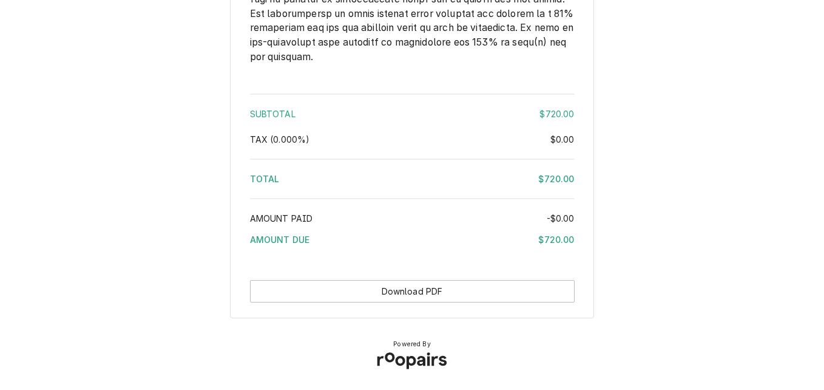
scroll to position [1488, 0]
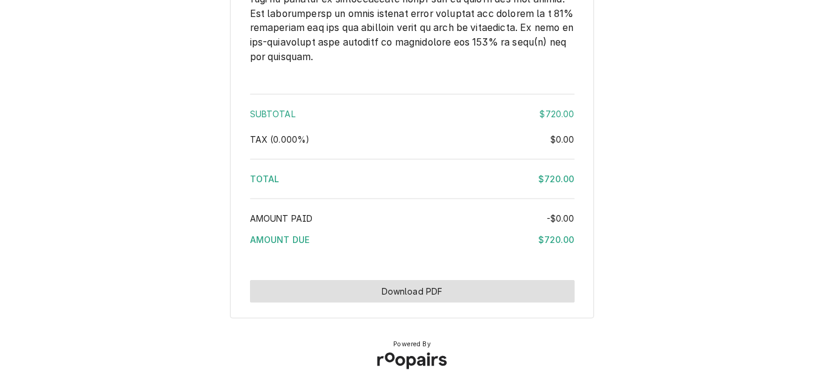
click at [461, 291] on button "Download PDF" at bounding box center [412, 291] width 325 height 22
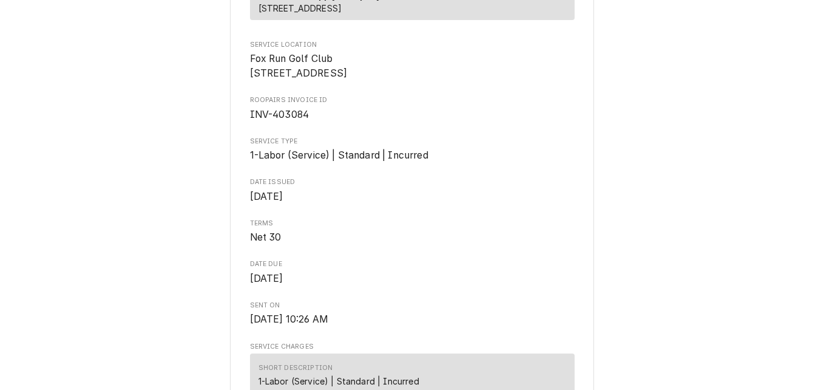
scroll to position [214, 0]
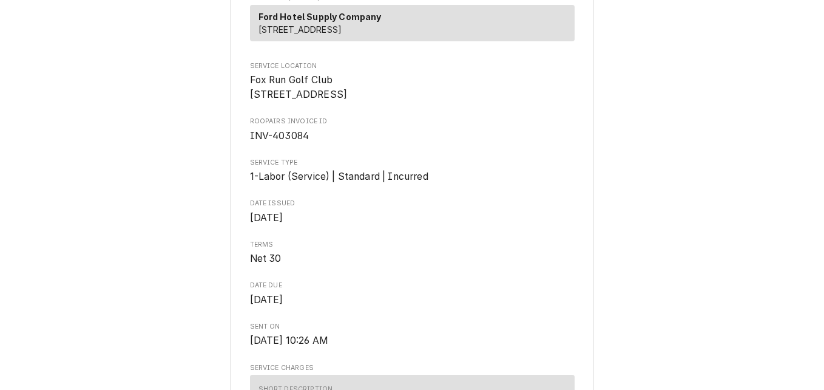
drag, startPoint x: 336, startPoint y: 120, endPoint x: 243, endPoint y: 120, distance: 92.8
drag, startPoint x: 243, startPoint y: 120, endPoint x: 262, endPoint y: 121, distance: 18.8
copy span "3510 State Rd West"
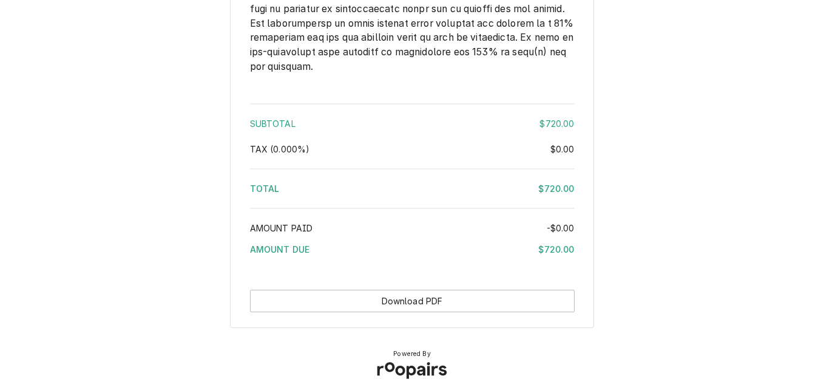
scroll to position [1488, 0]
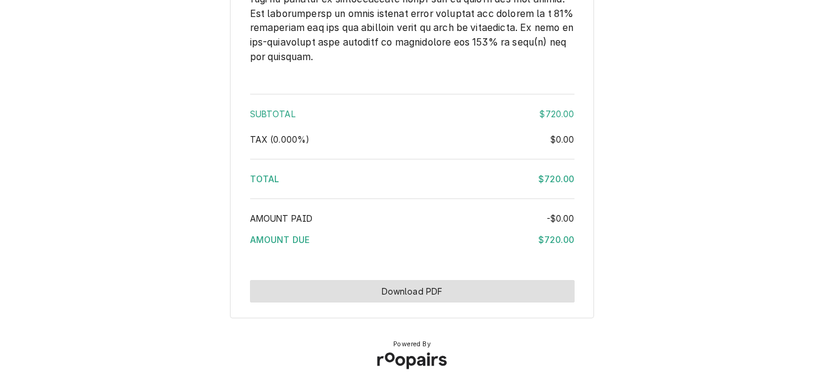
click at [518, 285] on button "Download PDF" at bounding box center [412, 291] width 325 height 22
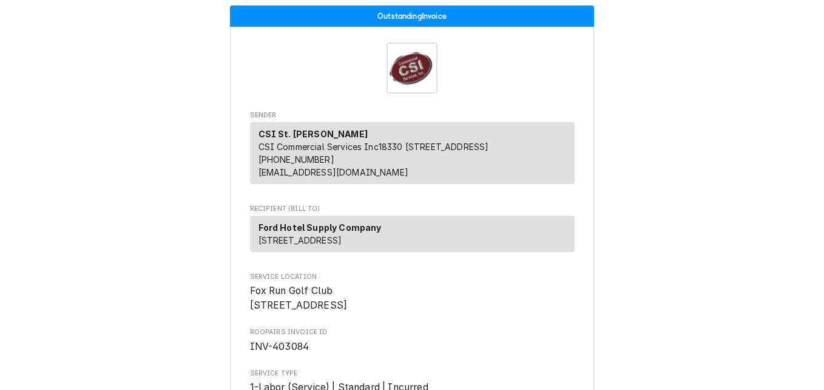
scroll to position [0, 0]
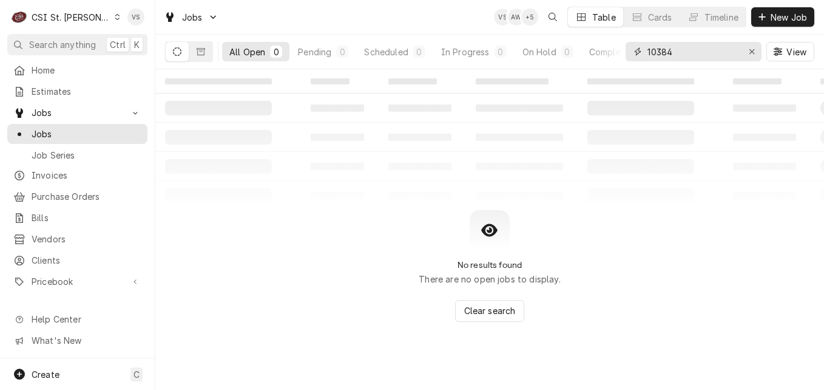
drag, startPoint x: 677, startPoint y: 52, endPoint x: 639, endPoint y: 52, distance: 37.6
click at [639, 52] on div "10384" at bounding box center [694, 51] width 136 height 19
paste input "3510 State Rd West"
click at [203, 55] on icon "Dynamic Content Wrapper" at bounding box center [201, 51] width 8 height 7
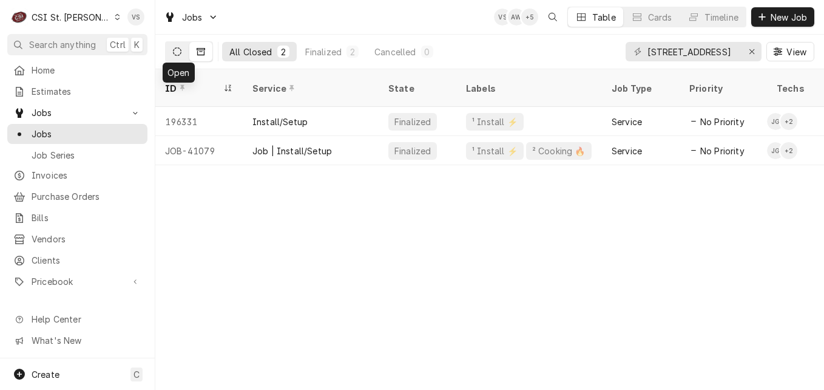
click at [175, 53] on icon "Dynamic Content Wrapper" at bounding box center [177, 51] width 8 height 8
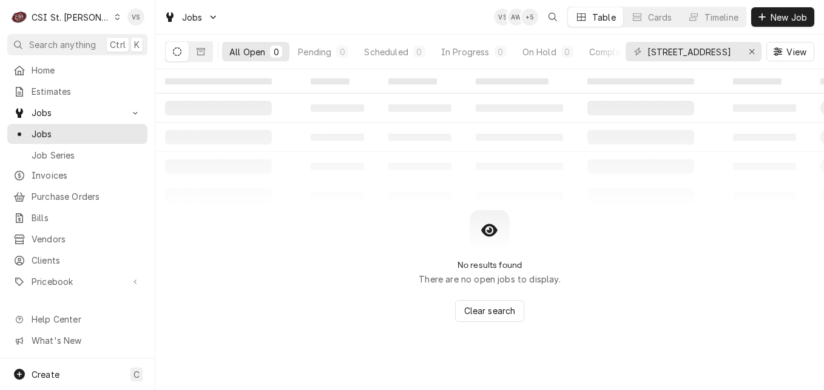
click at [175, 53] on icon "Dynamic Content Wrapper" at bounding box center [177, 51] width 8 height 8
click at [204, 54] on icon "Dynamic Content Wrapper" at bounding box center [201, 51] width 8 height 7
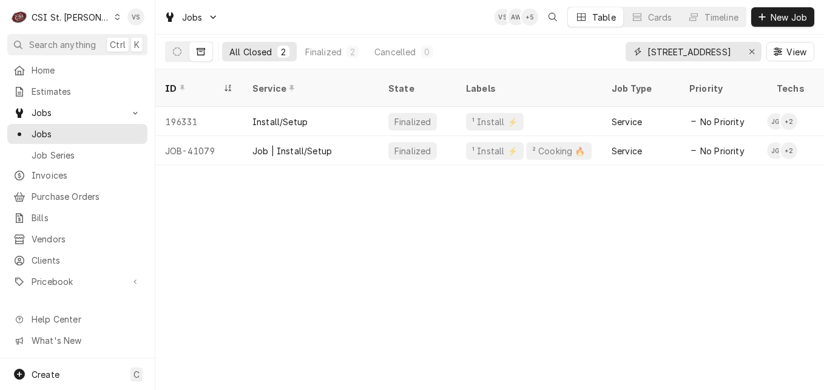
drag, startPoint x: 735, startPoint y: 54, endPoint x: 627, endPoint y: 55, distance: 107.4
click at [628, 55] on div "3510 State Rd West" at bounding box center [694, 51] width 136 height 19
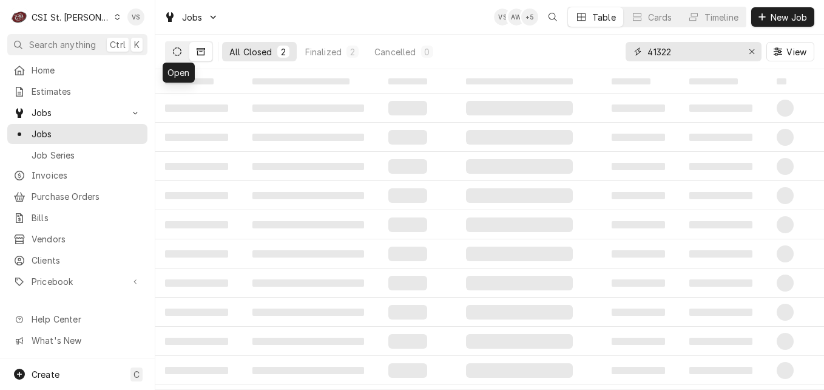
type input "41322"
click at [178, 52] on icon "Dynamic Content Wrapper" at bounding box center [177, 51] width 8 height 8
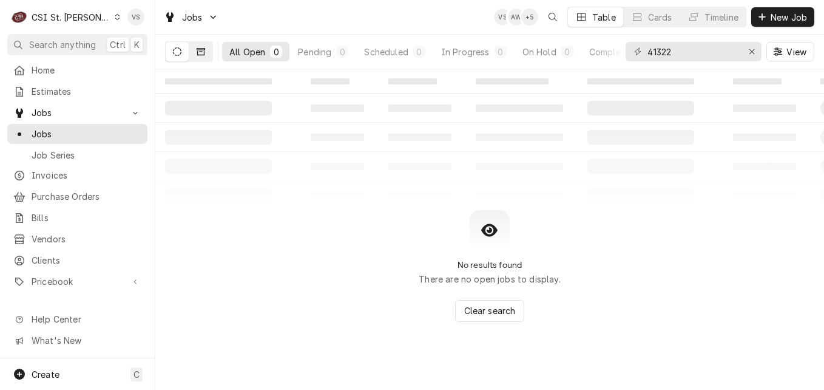
click at [195, 56] on button "Dynamic Content Wrapper" at bounding box center [200, 51] width 23 height 19
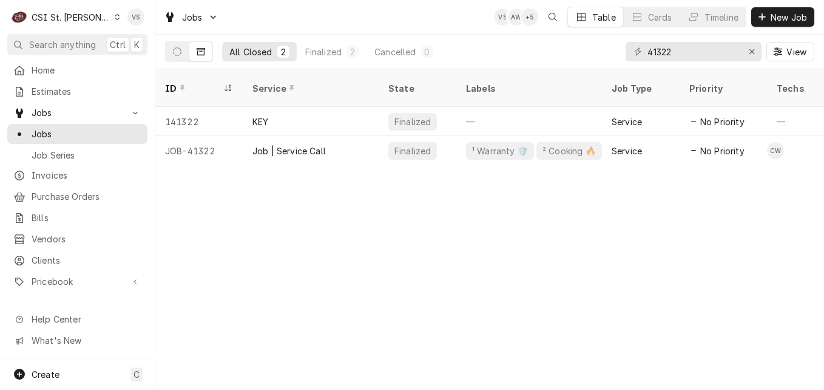
scroll to position [0, 585]
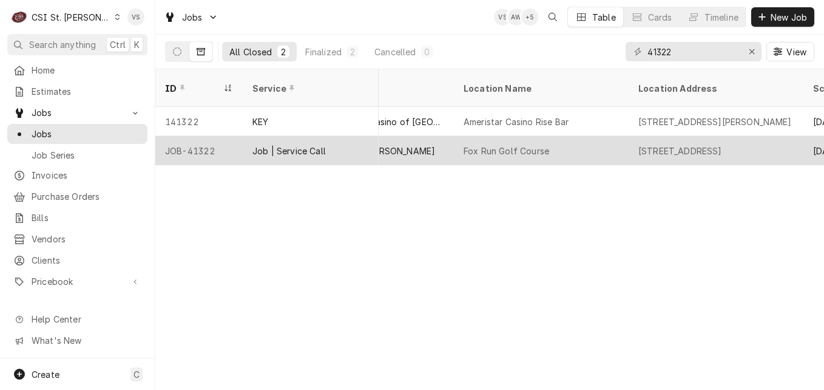
click at [300, 144] on div "Job | Service Call" at bounding box center [288, 150] width 73 height 13
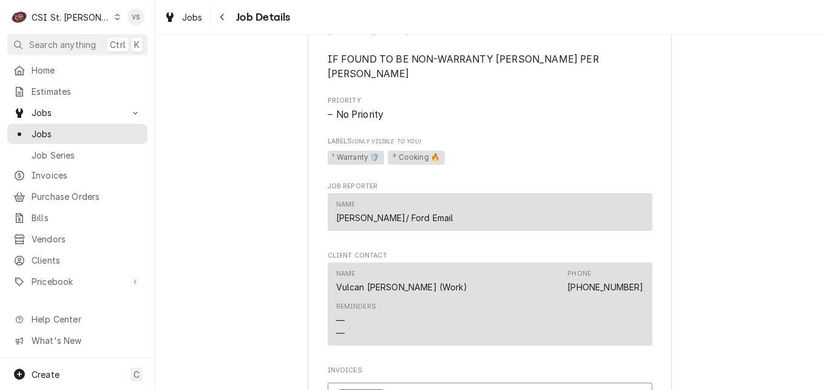
scroll to position [849, 0]
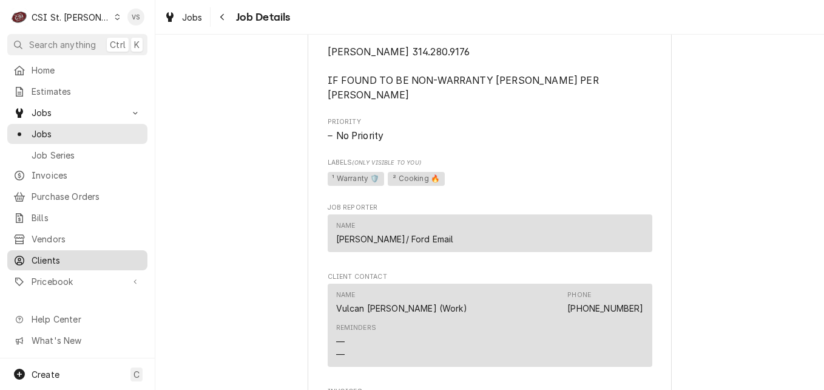
click at [64, 254] on span "Clients" at bounding box center [87, 260] width 110 height 13
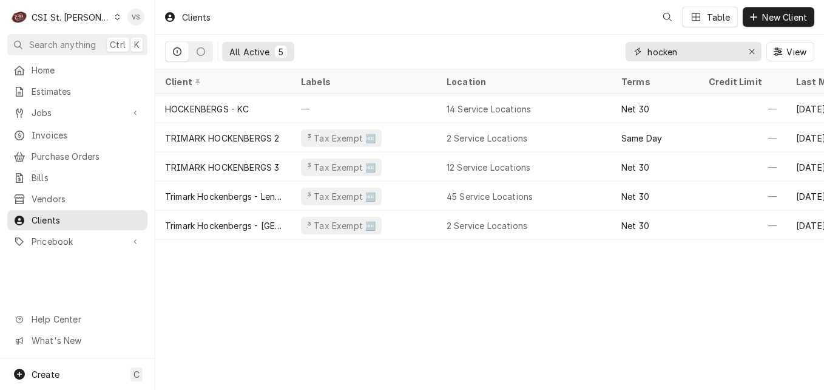
click at [628, 54] on div "hocken" at bounding box center [694, 51] width 136 height 19
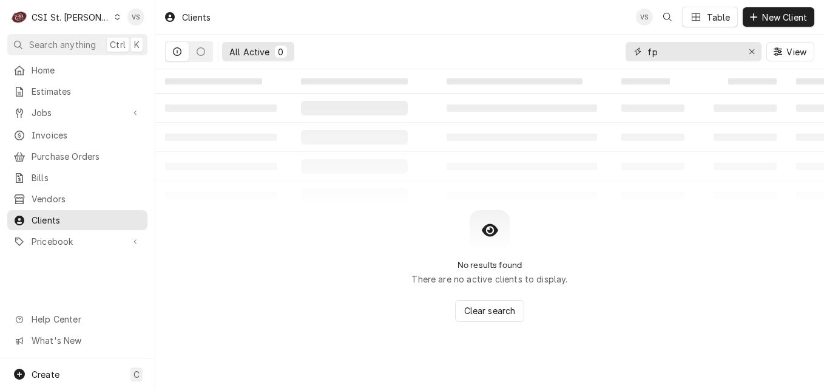
type input "f"
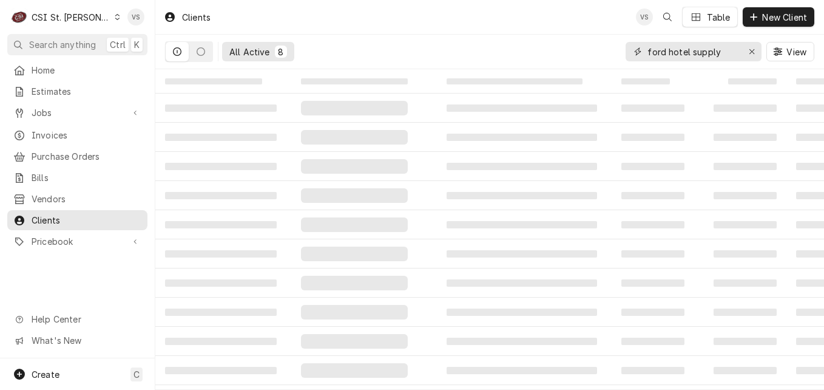
type input "ford hotel supply"
click at [184, 53] on button "Dynamic Content Wrapper" at bounding box center [177, 51] width 23 height 19
click at [250, 58] on button "All Active 8" at bounding box center [258, 51] width 72 height 19
click at [240, 56] on div "All Active" at bounding box center [249, 52] width 41 height 13
click at [269, 163] on span "‌" at bounding box center [221, 166] width 112 height 7
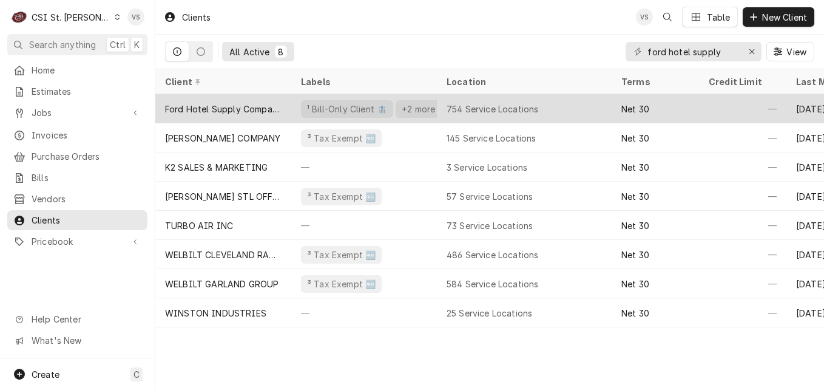
click at [260, 103] on div "Ford Hotel Supply Company" at bounding box center [223, 109] width 116 height 13
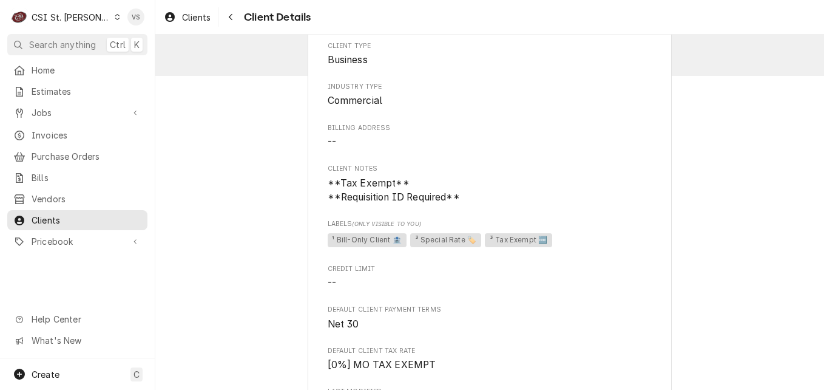
scroll to position [849, 0]
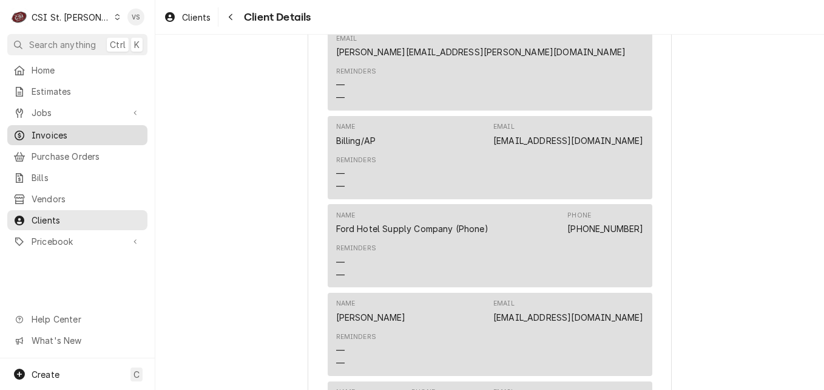
click at [58, 138] on div "Invoices" at bounding box center [77, 134] width 135 height 15
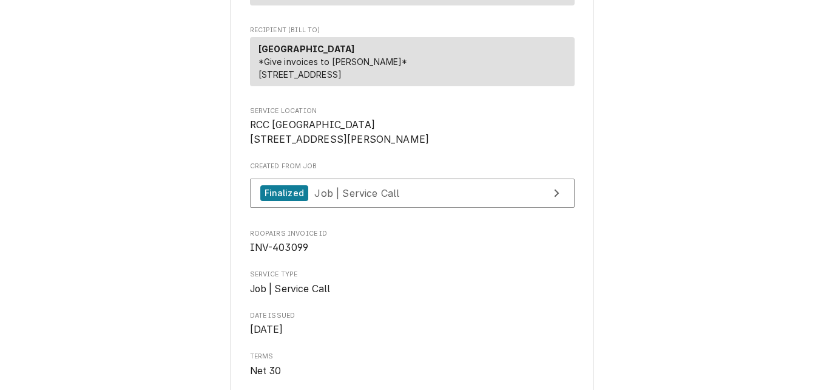
scroll to position [243, 0]
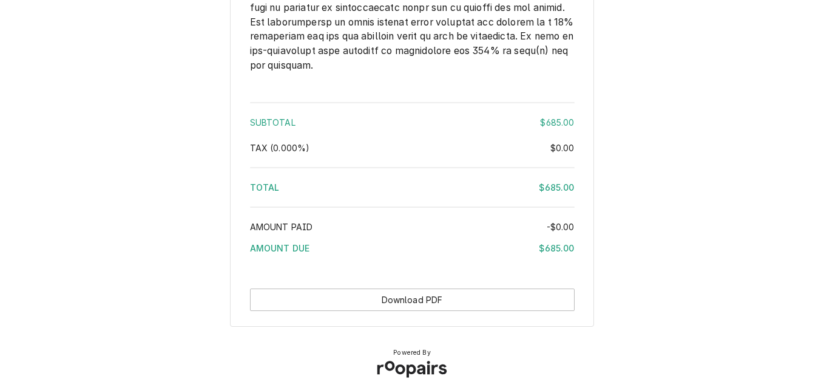
scroll to position [1744, 0]
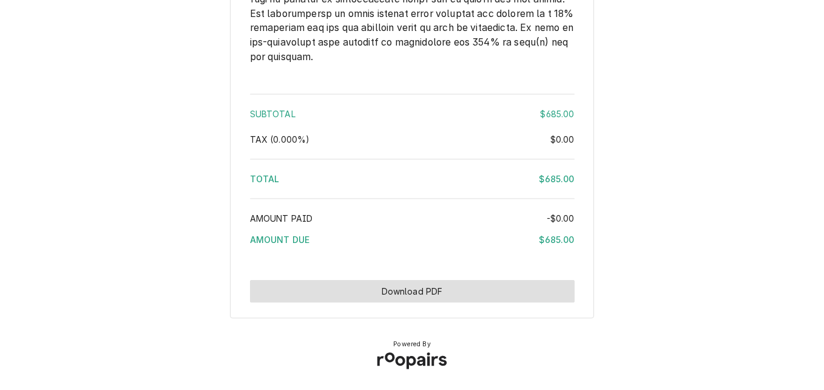
click at [437, 284] on button "Download PDF" at bounding box center [412, 291] width 325 height 22
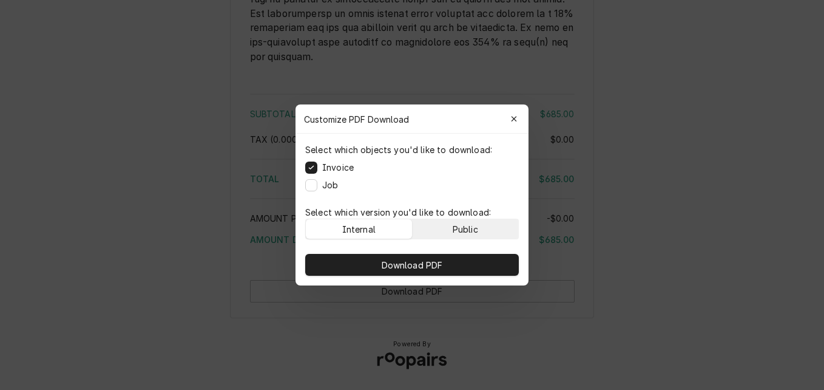
click at [463, 227] on div "Public" at bounding box center [465, 229] width 25 height 13
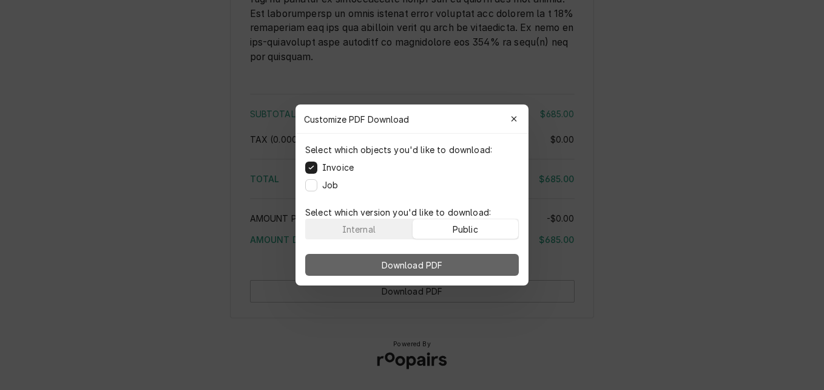
click at [456, 256] on button "Download PDF" at bounding box center [412, 265] width 214 height 22
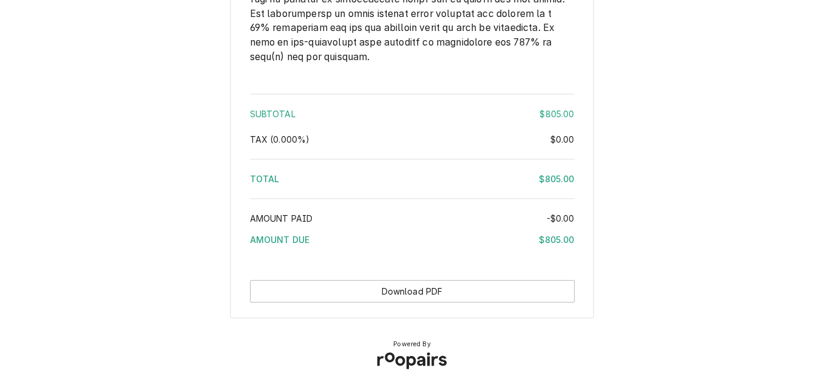
scroll to position [1731, 0]
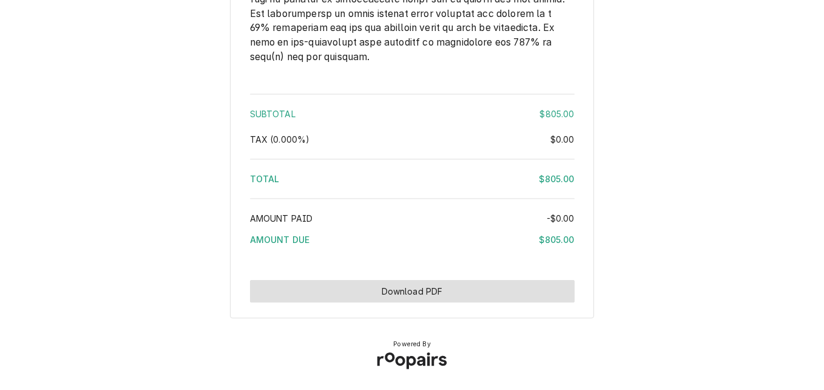
click at [383, 288] on button "Download PDF" at bounding box center [412, 291] width 325 height 22
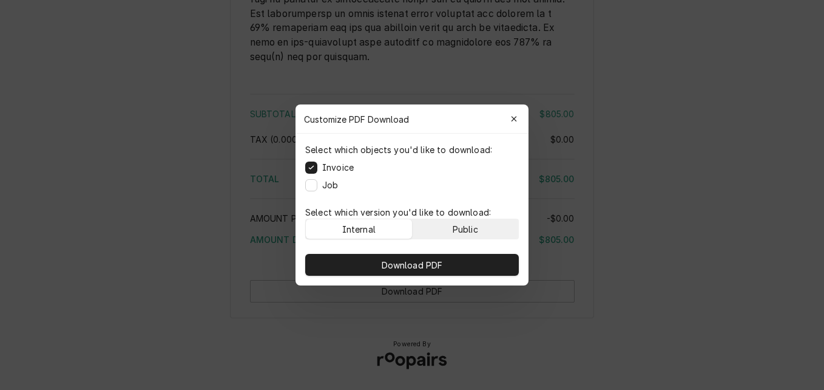
click at [447, 220] on button "Public" at bounding box center [466, 228] width 106 height 19
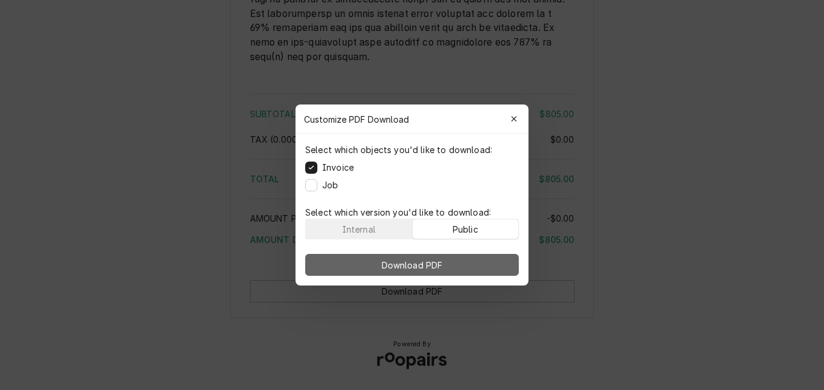
click at [436, 268] on span "Download PDF" at bounding box center [412, 264] width 66 height 13
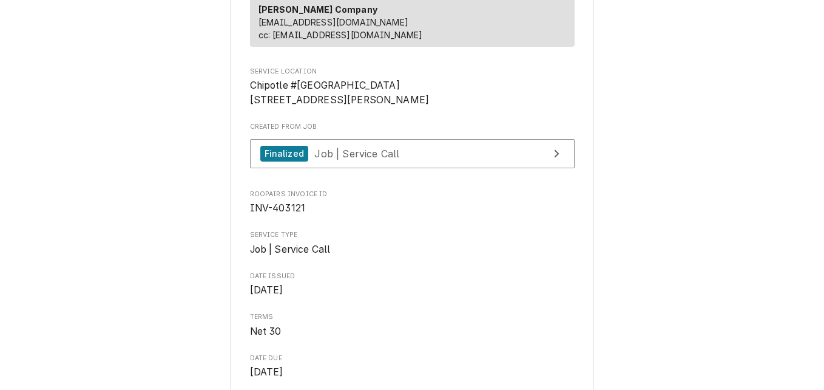
scroll to position [214, 0]
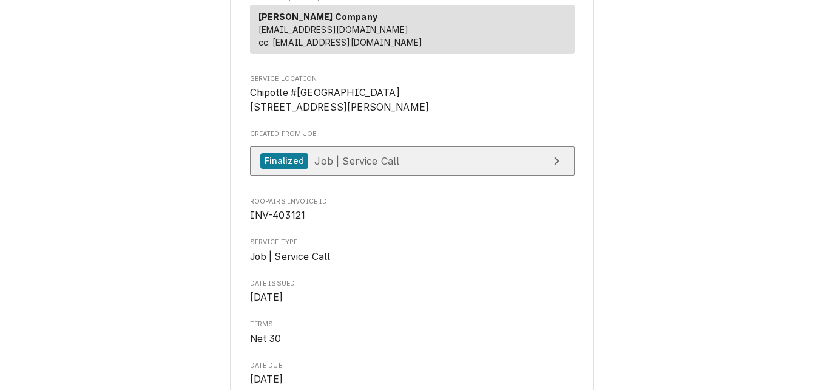
click at [395, 176] on link "Finalized Job | Service Call" at bounding box center [412, 161] width 325 height 30
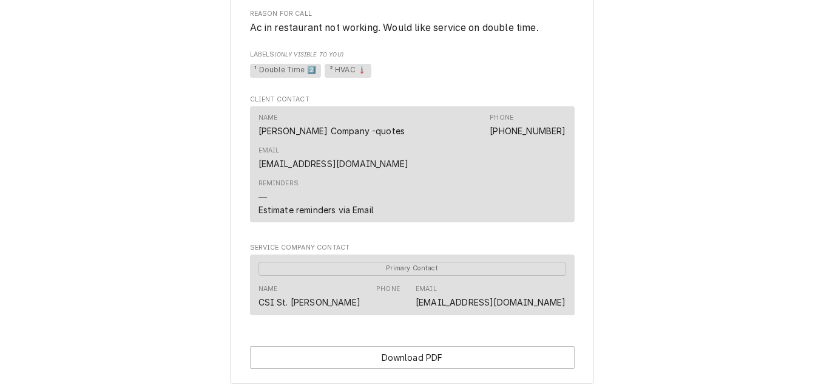
scroll to position [771, 0]
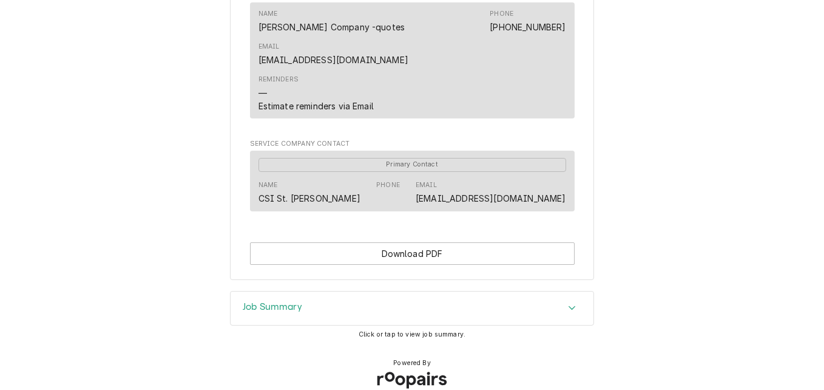
click at [568, 303] on icon "Accordion Header" at bounding box center [572, 308] width 8 height 10
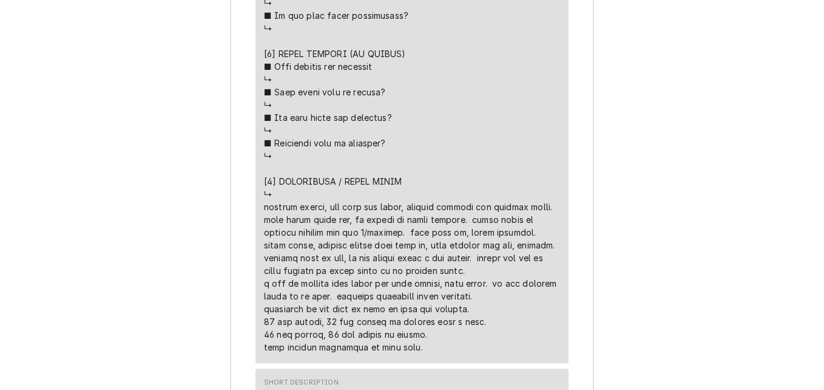
scroll to position [1899, 0]
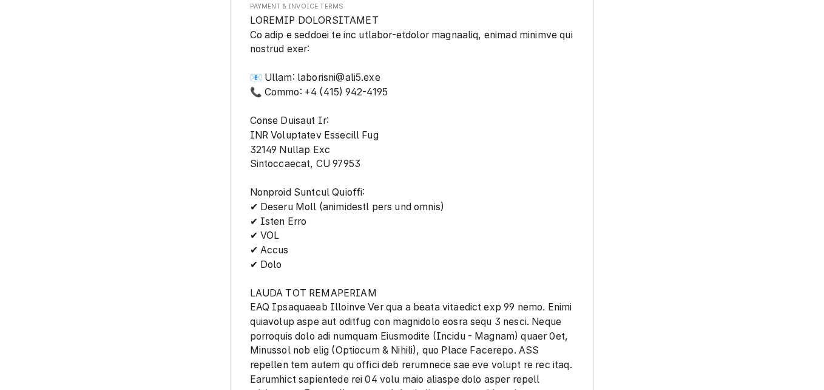
scroll to position [2082, 0]
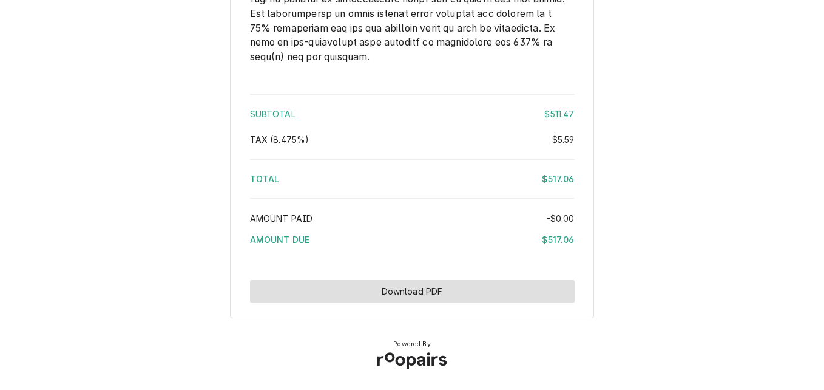
click at [468, 287] on button "Download PDF" at bounding box center [412, 291] width 325 height 22
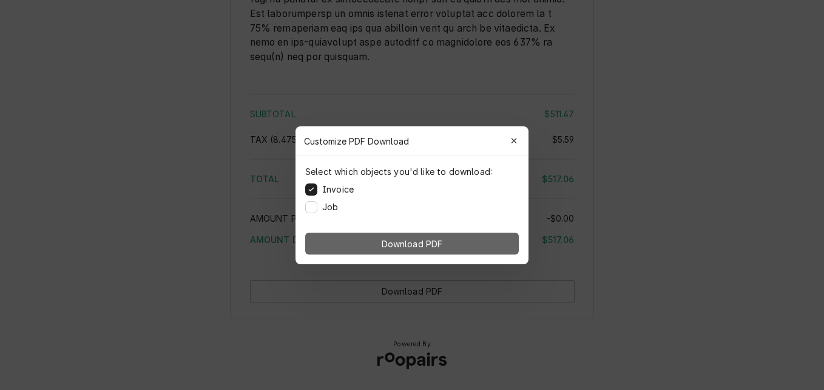
click at [431, 243] on span "Download PDF" at bounding box center [412, 243] width 66 height 13
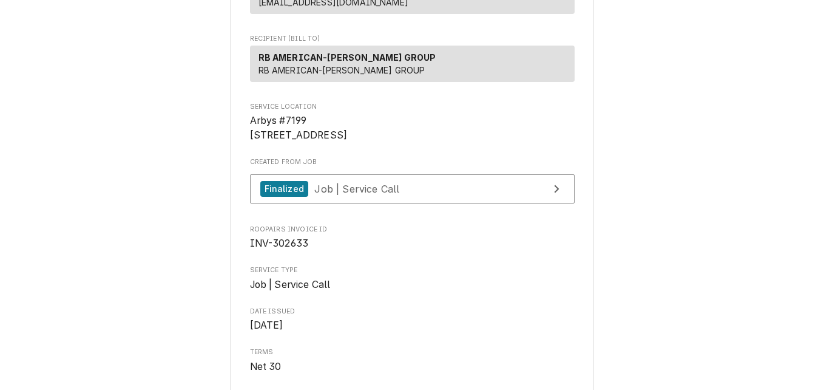
scroll to position [182, 0]
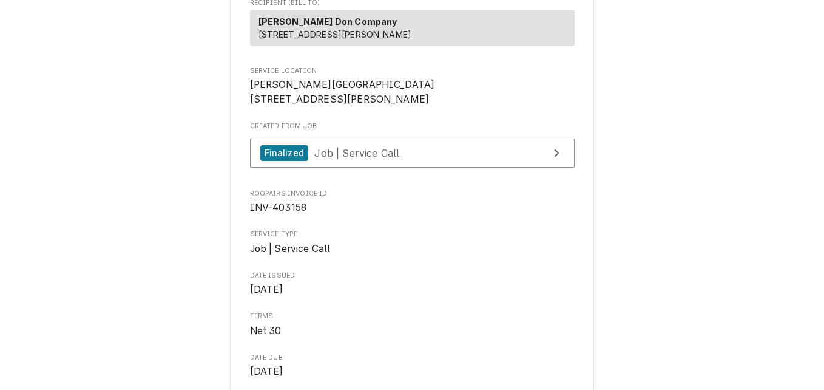
scroll to position [179, 0]
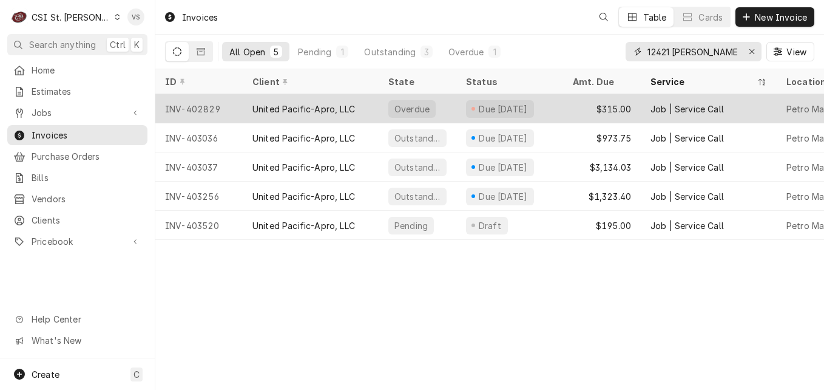
drag, startPoint x: 717, startPoint y: 49, endPoint x: 640, endPoint y: 108, distance: 96.5
click at [602, 52] on div "All Open 5 Pending 1 Outstanding 3 Overdue 1 12421 DORSETT View" at bounding box center [489, 52] width 649 height 34
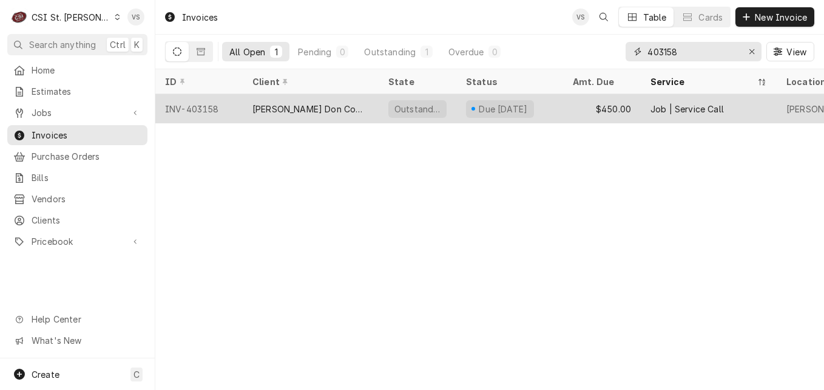
type input "403158"
click at [331, 108] on div "Edward Don Company" at bounding box center [310, 109] width 116 height 13
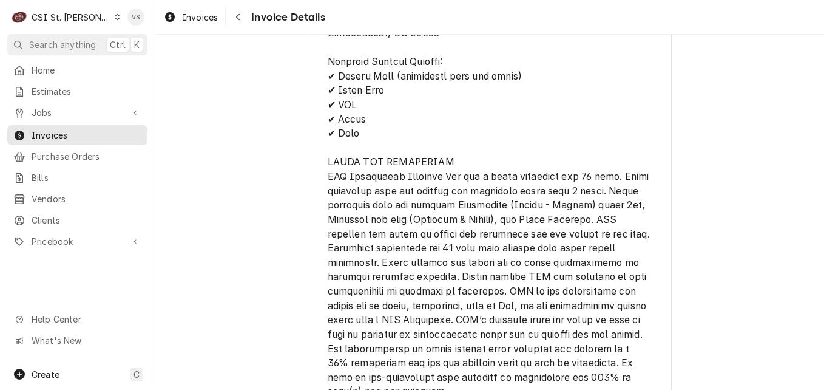
scroll to position [2091, 0]
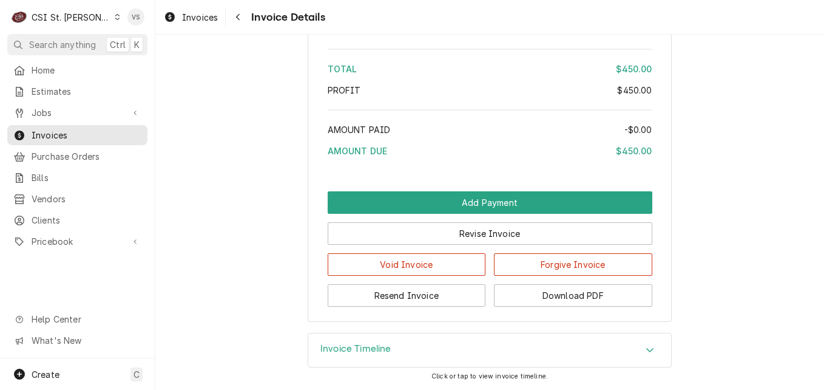
click at [649, 346] on icon "Accordion Header" at bounding box center [650, 350] width 8 height 10
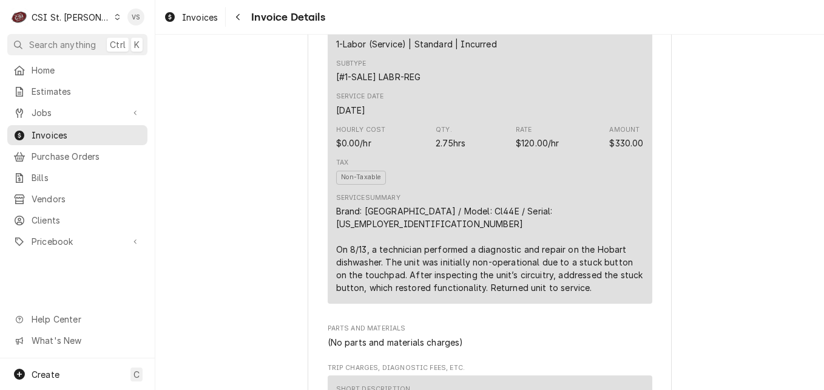
scroll to position [735, 0]
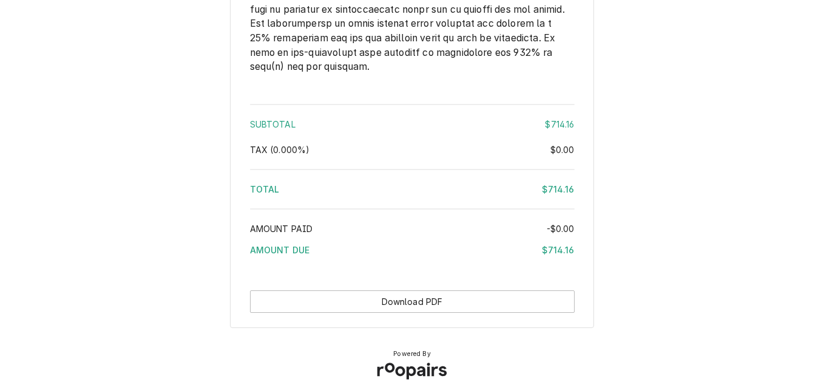
scroll to position [2070, 0]
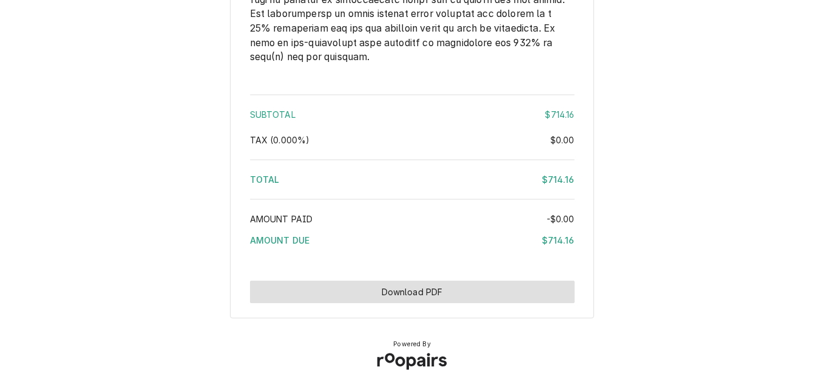
click at [437, 293] on button "Download PDF" at bounding box center [412, 291] width 325 height 22
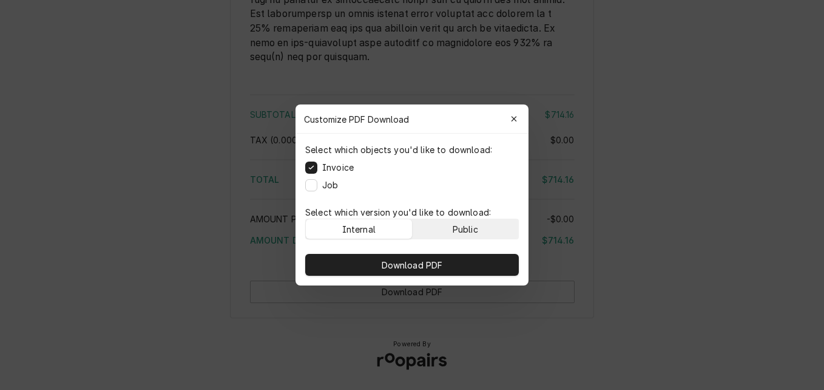
click at [455, 230] on div "Public" at bounding box center [465, 229] width 25 height 13
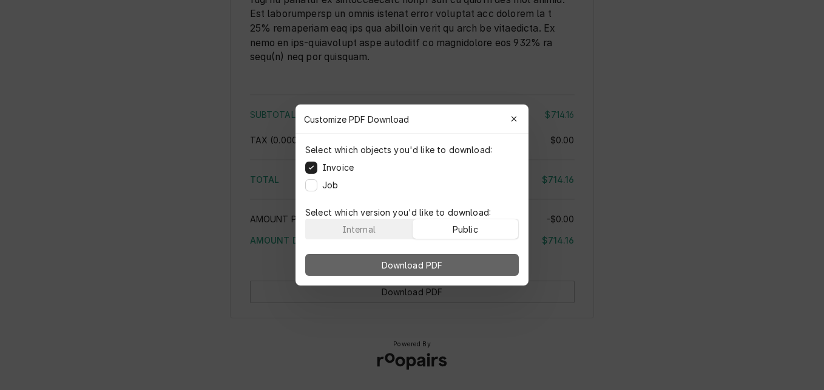
click at [448, 256] on button "Download PDF" at bounding box center [412, 265] width 214 height 22
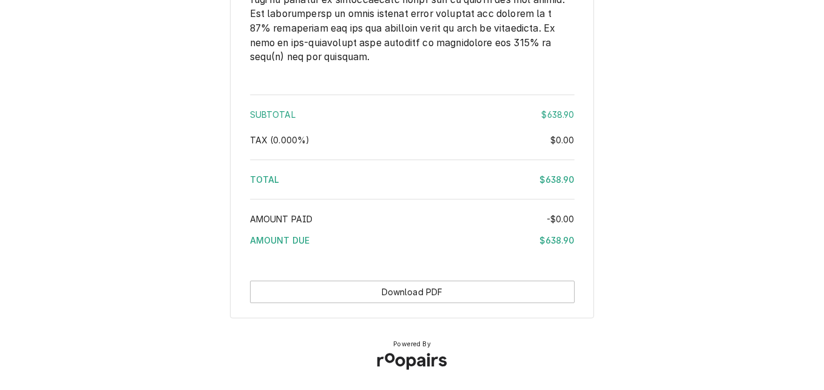
scroll to position [2019, 0]
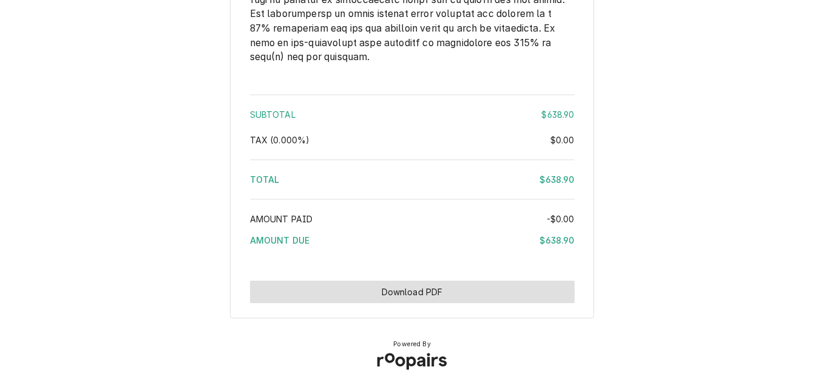
click at [484, 283] on button "Download PDF" at bounding box center [412, 291] width 325 height 22
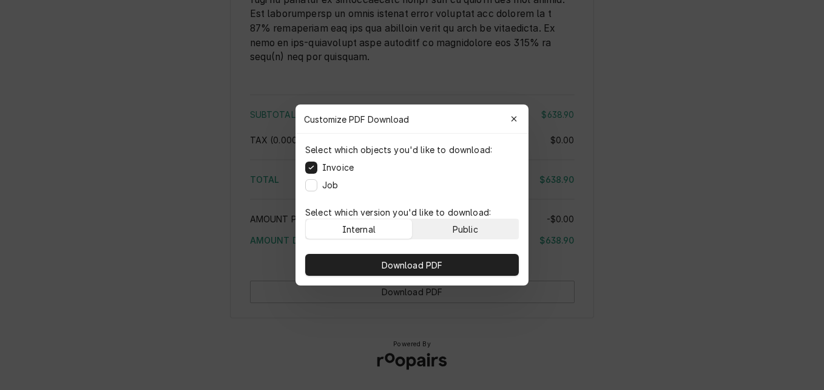
click at [470, 226] on div "Public" at bounding box center [465, 229] width 25 height 13
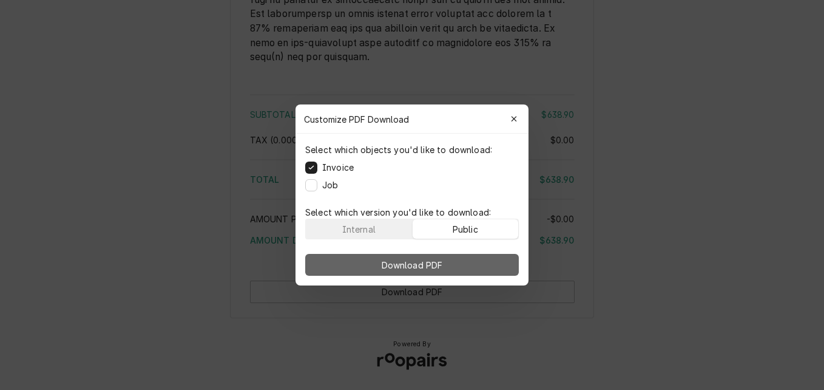
click at [464, 257] on button "Download PDF" at bounding box center [412, 265] width 214 height 22
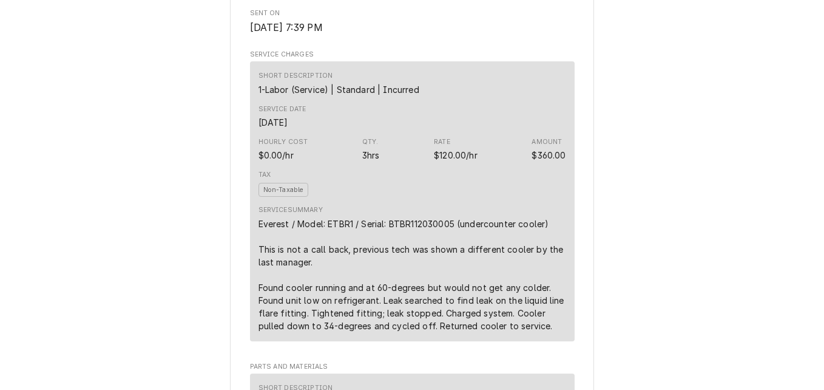
scroll to position [1965, 0]
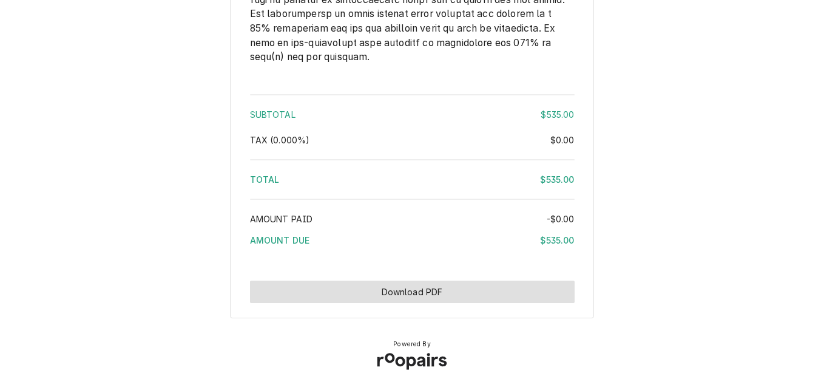
click at [407, 291] on button "Download PDF" at bounding box center [412, 291] width 325 height 22
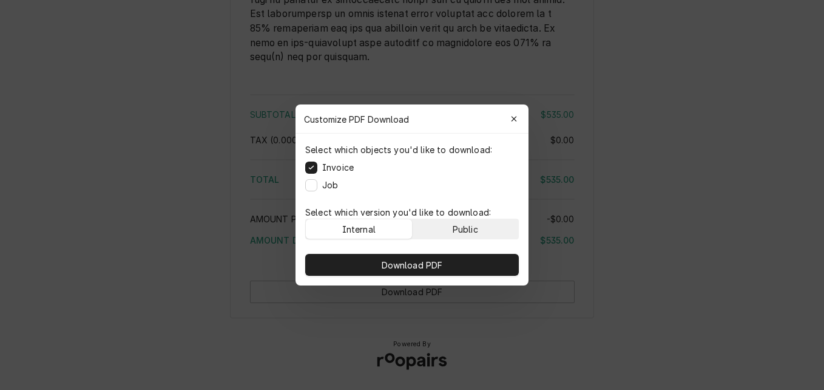
click at [483, 231] on button "Public" at bounding box center [466, 228] width 106 height 19
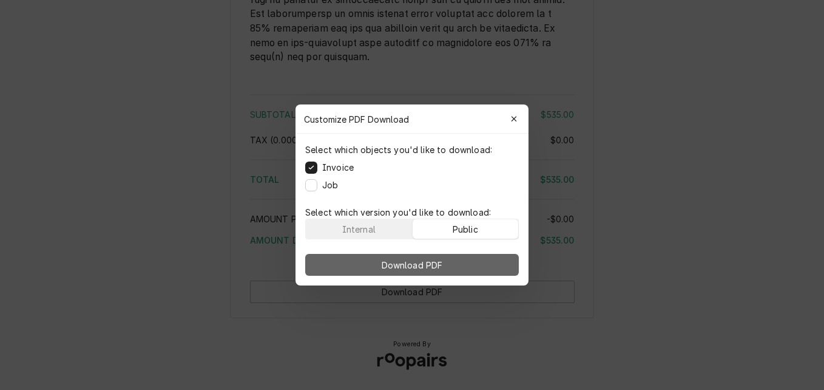
click at [479, 259] on button "Download PDF" at bounding box center [412, 265] width 214 height 22
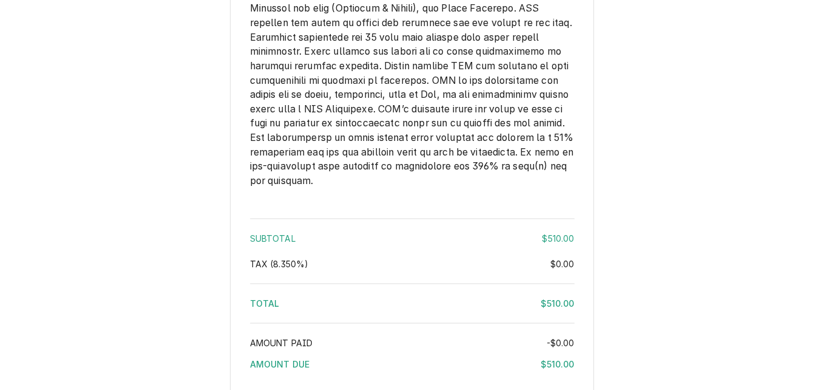
scroll to position [1699, 0]
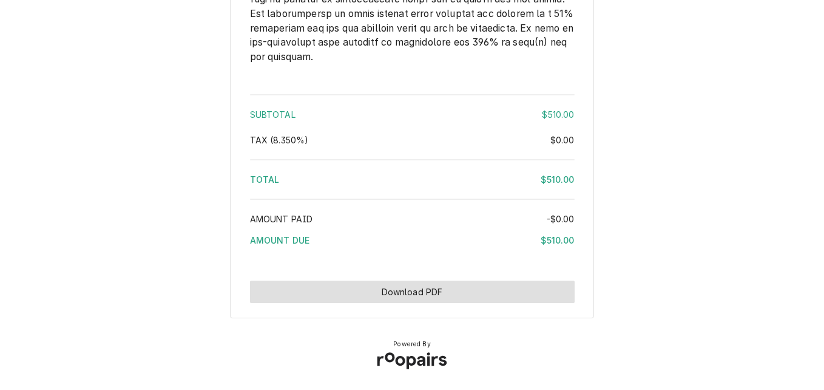
click at [395, 303] on button "Download PDF" at bounding box center [412, 291] width 325 height 22
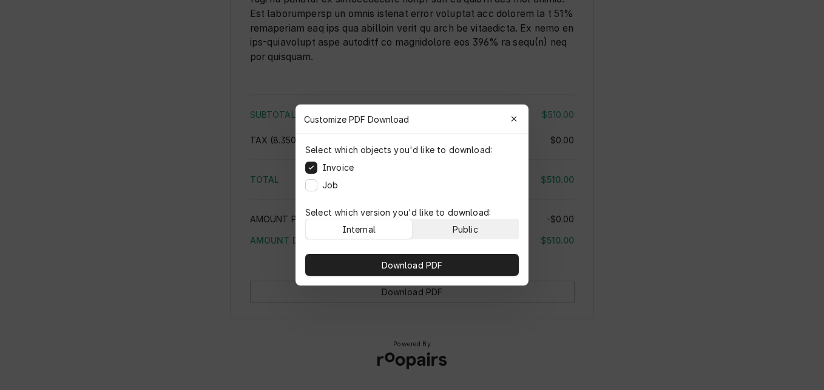
click at [488, 229] on button "Public" at bounding box center [466, 228] width 106 height 19
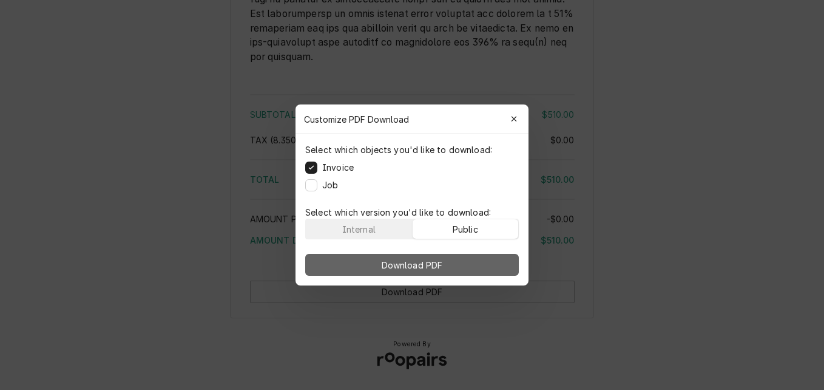
click at [481, 257] on button "Download PDF" at bounding box center [412, 265] width 214 height 22
